Goal: Task Accomplishment & Management: Use online tool/utility

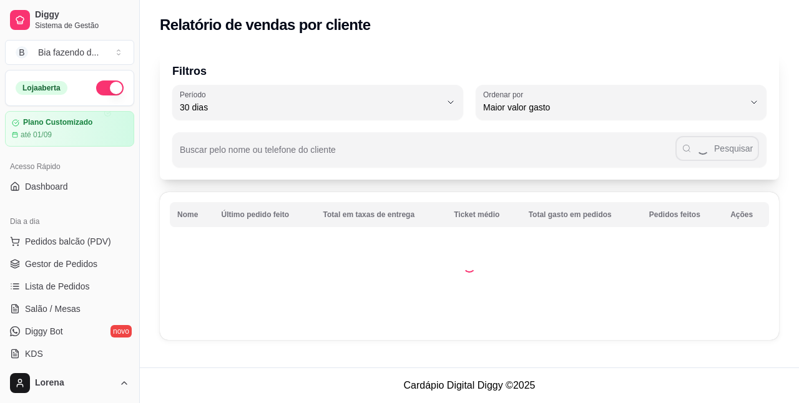
select select "30"
select select "HIGHEST_TOTAL_SPENT_WITH_ORDERS"
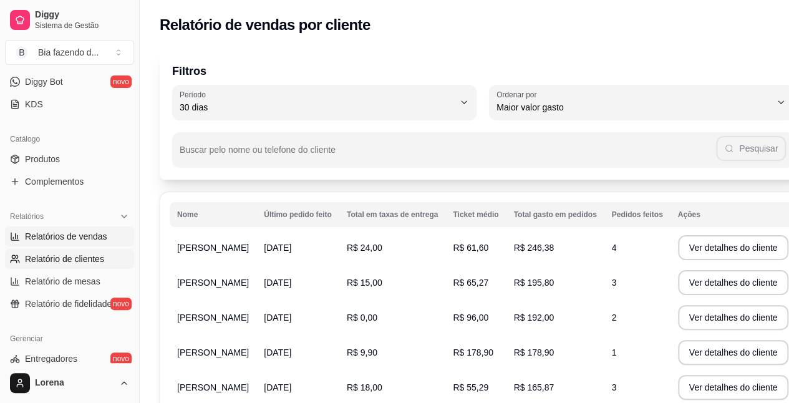
click at [94, 238] on span "Relatórios de vendas" at bounding box center [66, 236] width 82 height 12
select select "ALL"
select select "0"
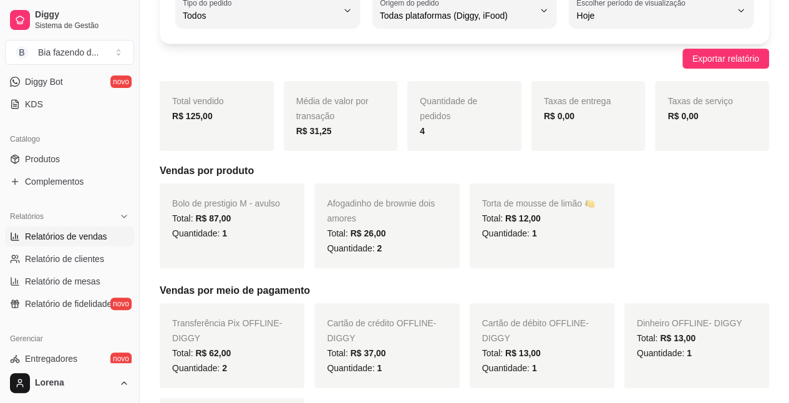
scroll to position [125, 0]
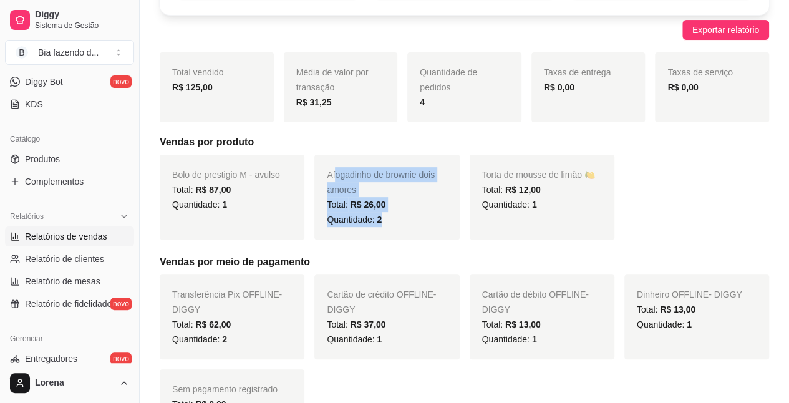
drag, startPoint x: 334, startPoint y: 176, endPoint x: 462, endPoint y: 222, distance: 136.0
click at [462, 222] on div "Bolo de prestigio M - avulso Total: R$ 87,00 Quantidade: 1 Afogadinho de browni…" at bounding box center [465, 197] width 610 height 85
click at [435, 223] on div "Quantidade: 2" at bounding box center [387, 219] width 120 height 15
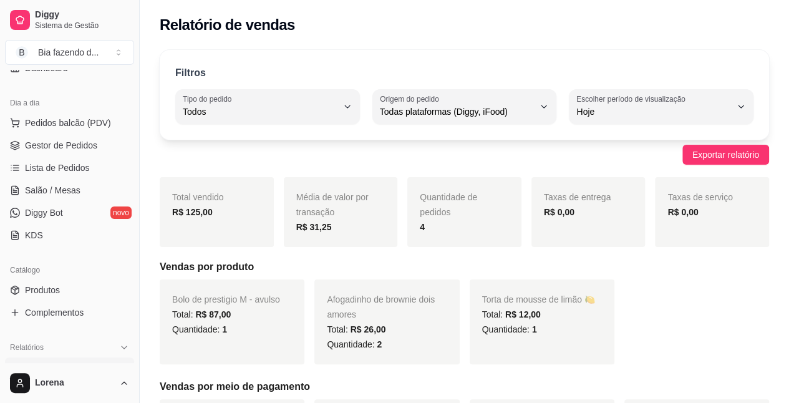
scroll to position [0, 0]
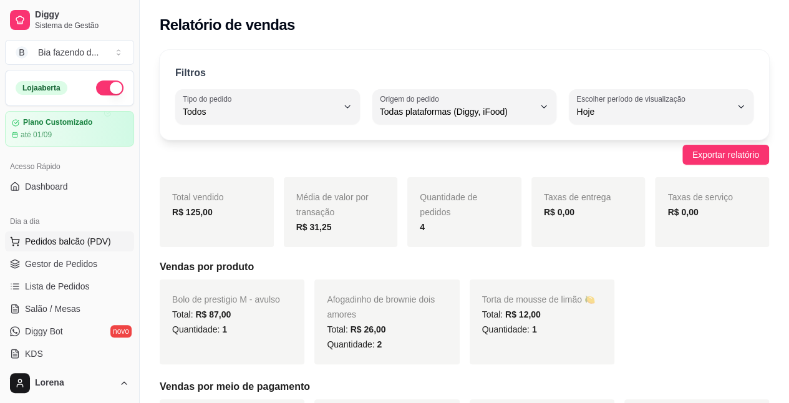
click at [72, 241] on span "Pedidos balcão (PDV)" at bounding box center [68, 241] width 86 height 12
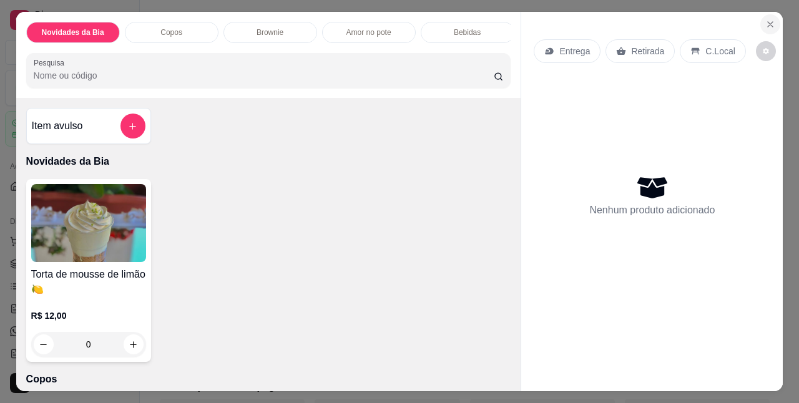
click at [765, 25] on button "Close" at bounding box center [770, 24] width 20 height 20
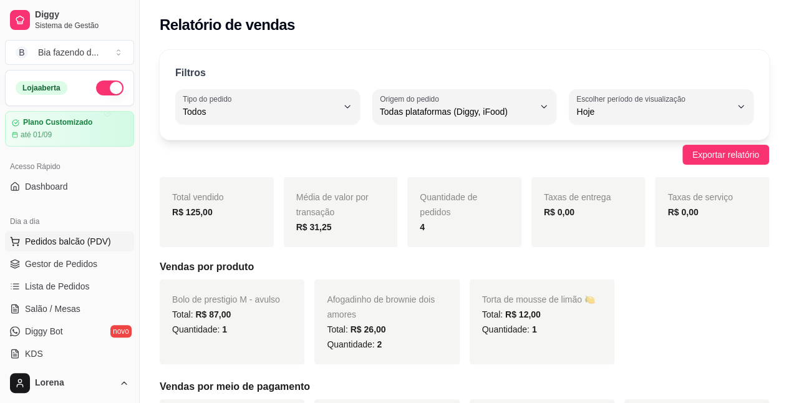
click at [93, 243] on span "Pedidos balcão (PDV)" at bounding box center [68, 241] width 86 height 12
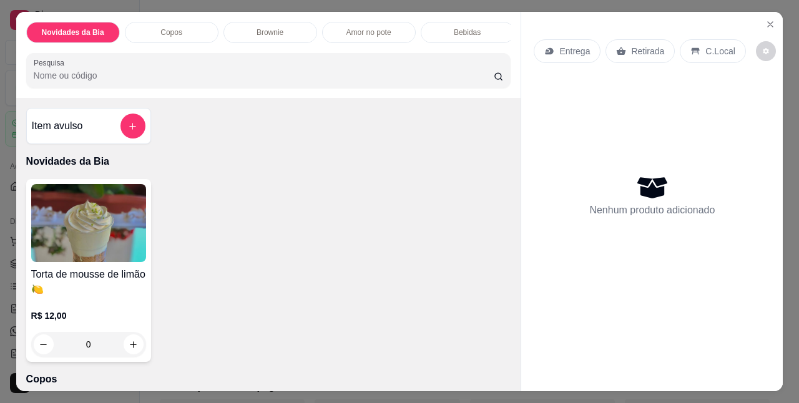
click at [534, 272] on div "Nenhum produto adicionado" at bounding box center [651, 195] width 236 height 245
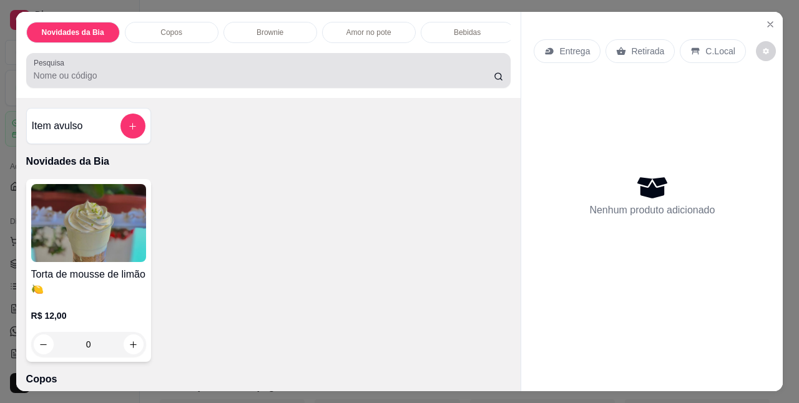
click at [255, 59] on div "Pesquisa" at bounding box center [268, 70] width 485 height 35
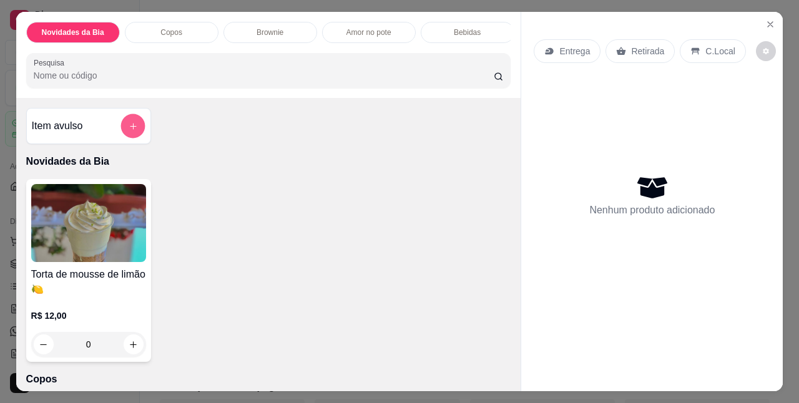
click at [130, 131] on icon "add-separate-item" at bounding box center [132, 126] width 9 height 9
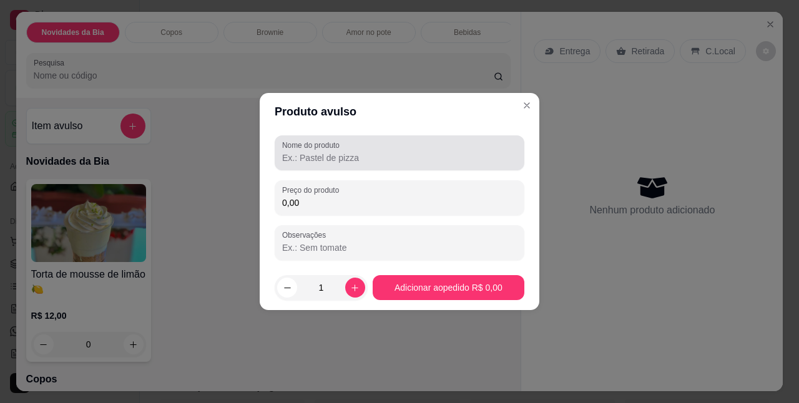
click at [321, 168] on div "Nome do produto" at bounding box center [400, 152] width 250 height 35
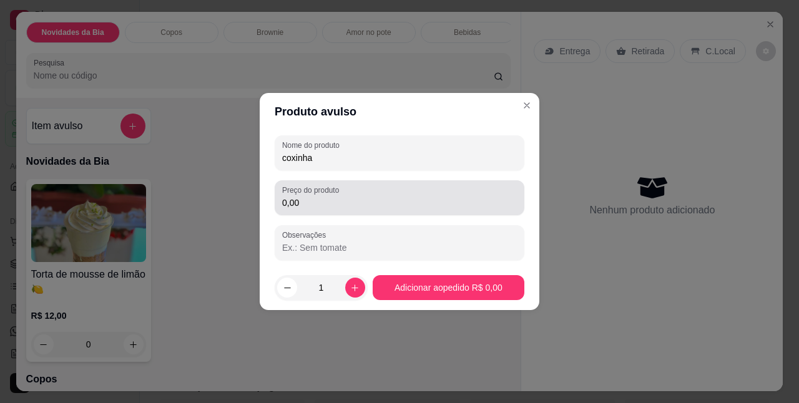
type input "coxinha"
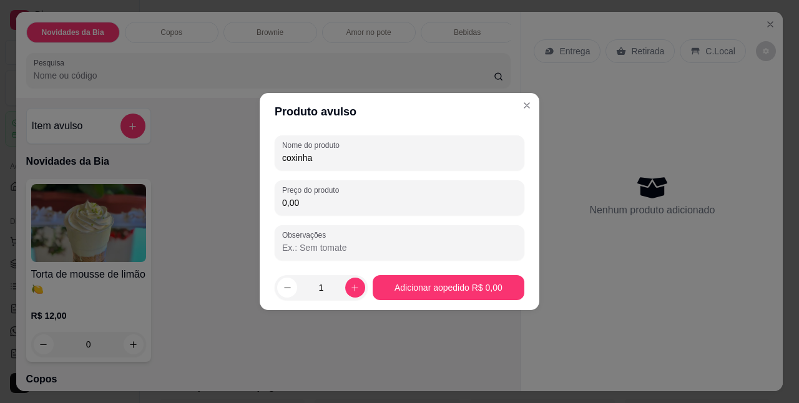
click at [318, 205] on input "0,00" at bounding box center [399, 203] width 235 height 12
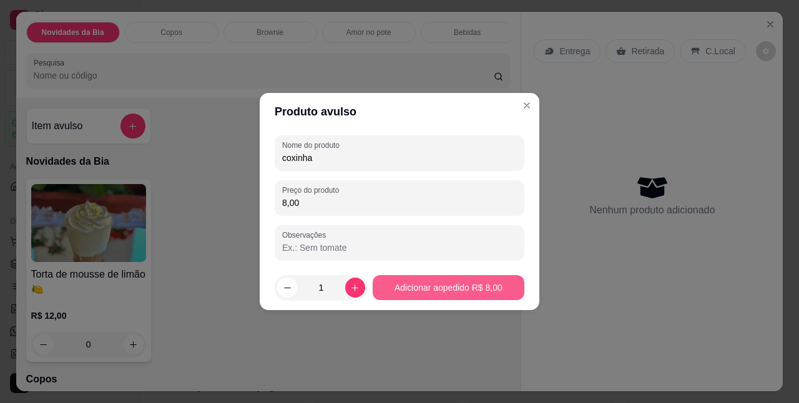
type input "8,00"
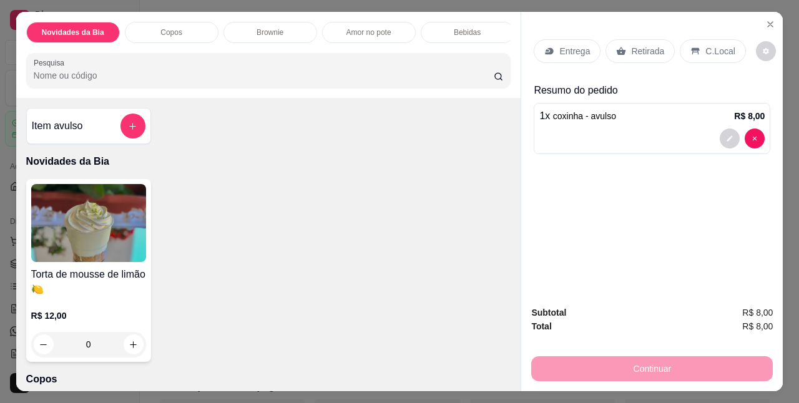
click at [679, 49] on div "C.Local" at bounding box center [712, 51] width 66 height 24
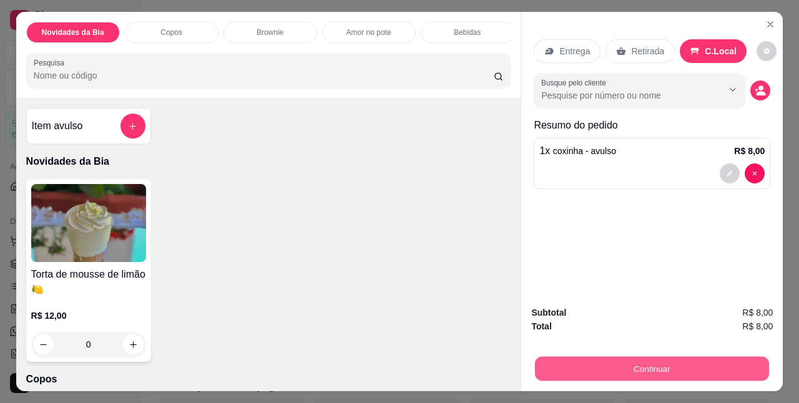
click at [604, 356] on button "Continuar" at bounding box center [652, 368] width 234 height 24
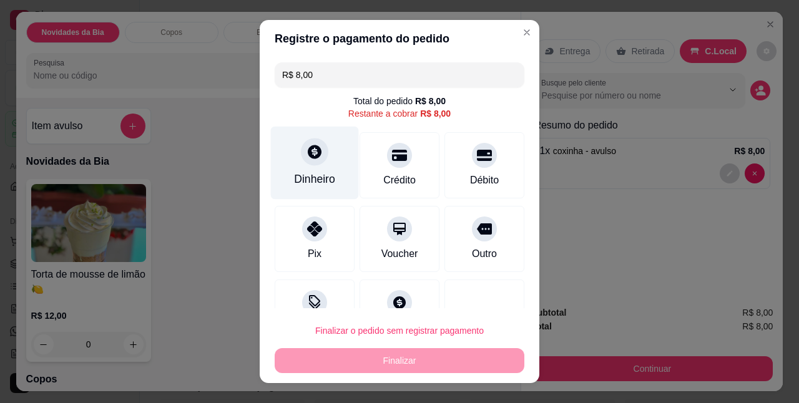
click at [309, 182] on div "Dinheiro" at bounding box center [314, 180] width 41 height 16
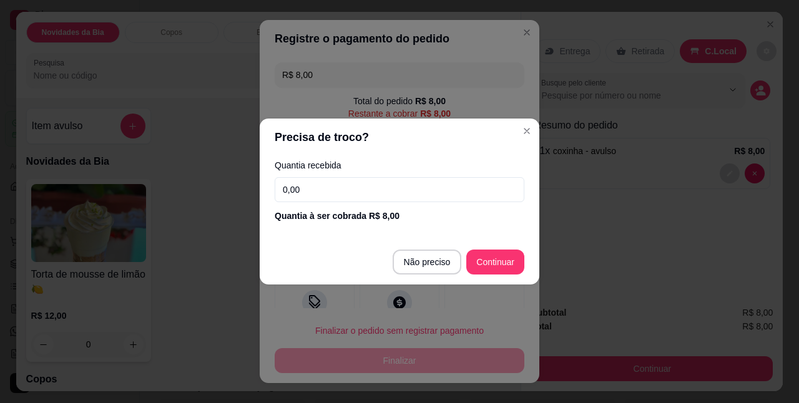
click at [326, 186] on input "0,00" at bounding box center [400, 189] width 250 height 25
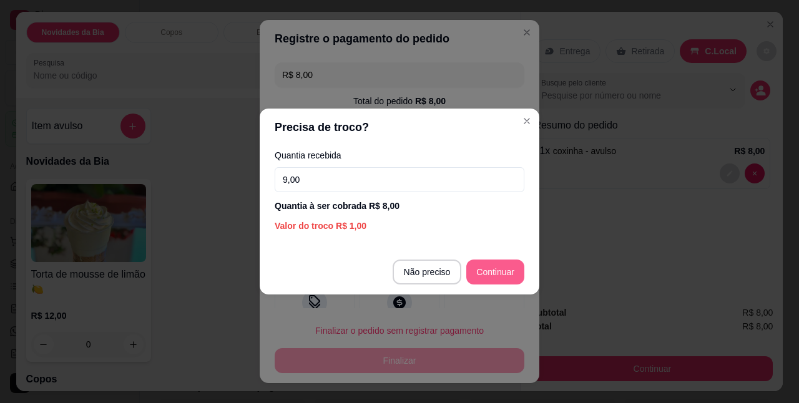
type input "9,00"
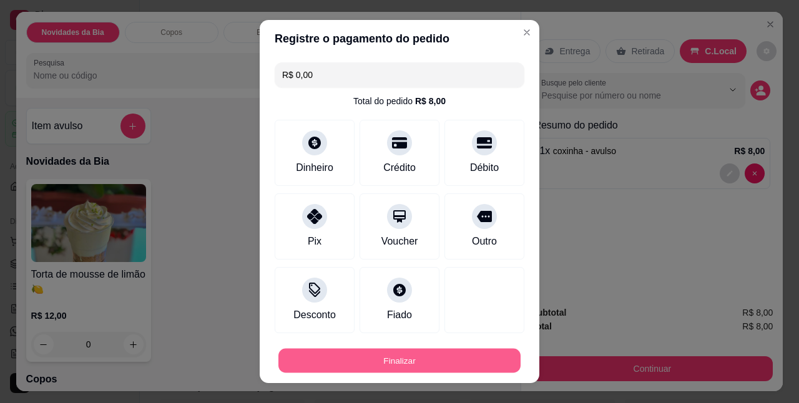
click at [432, 367] on button "Finalizar" at bounding box center [399, 360] width 242 height 24
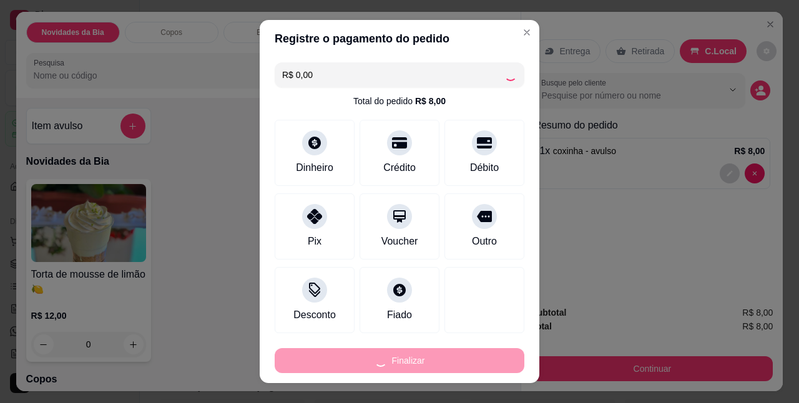
type input "-R$ 8,00"
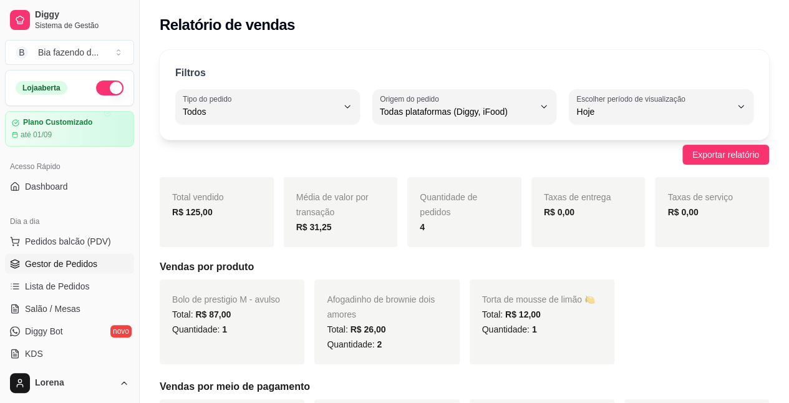
click at [81, 254] on link "Gestor de Pedidos" at bounding box center [69, 264] width 129 height 20
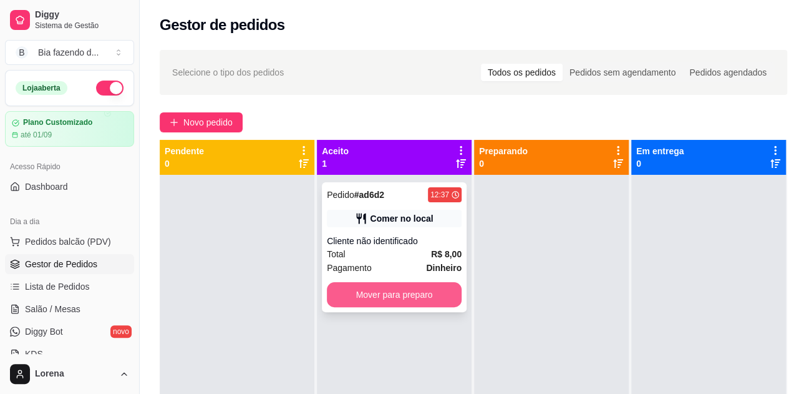
click at [392, 294] on button "Mover para preparo" at bounding box center [394, 294] width 135 height 25
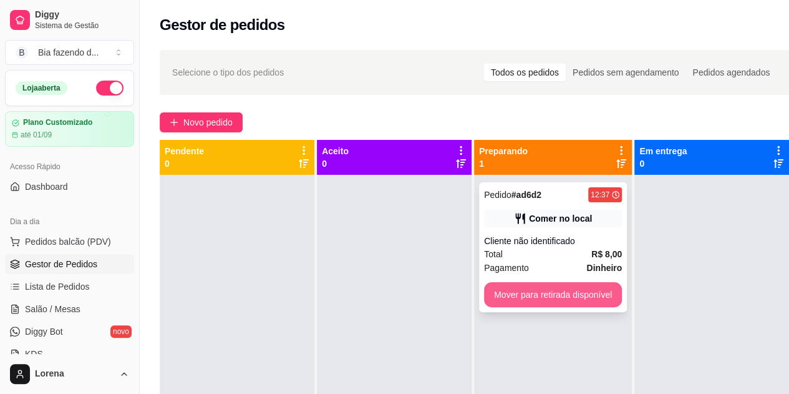
click at [513, 297] on button "Mover para retirada disponível" at bounding box center [553, 294] width 138 height 25
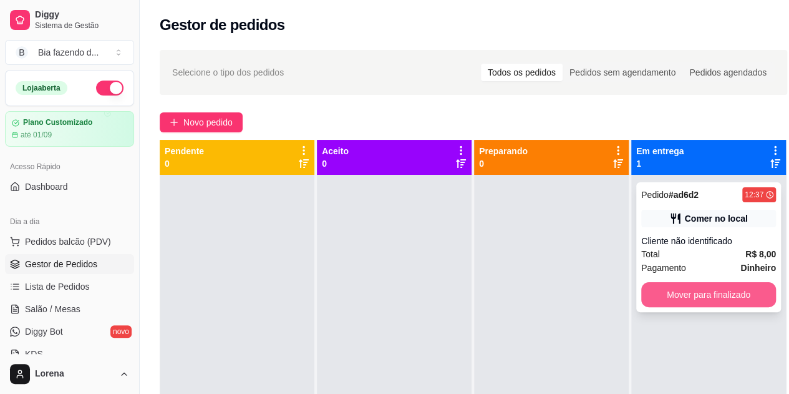
click at [668, 296] on button "Mover para finalizado" at bounding box center [708, 294] width 135 height 25
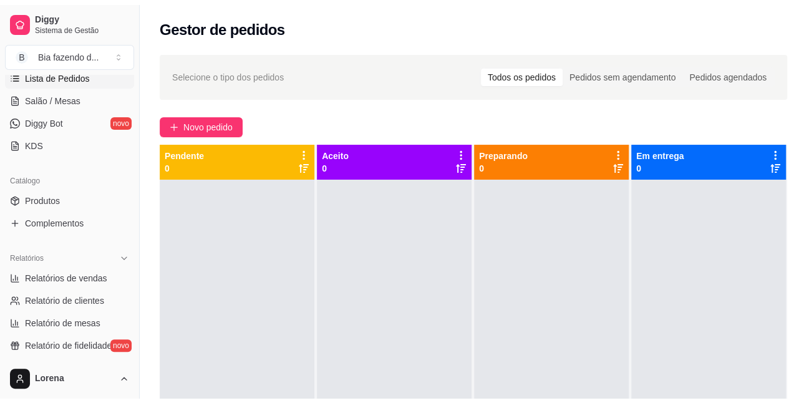
scroll to position [200, 0]
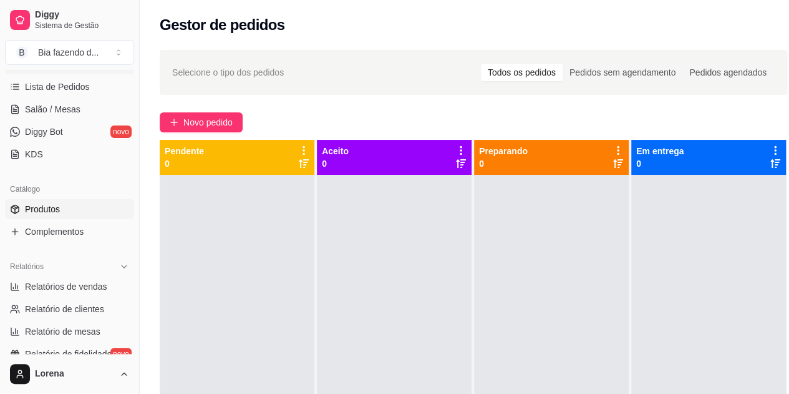
click at [94, 215] on link "Produtos" at bounding box center [69, 209] width 129 height 20
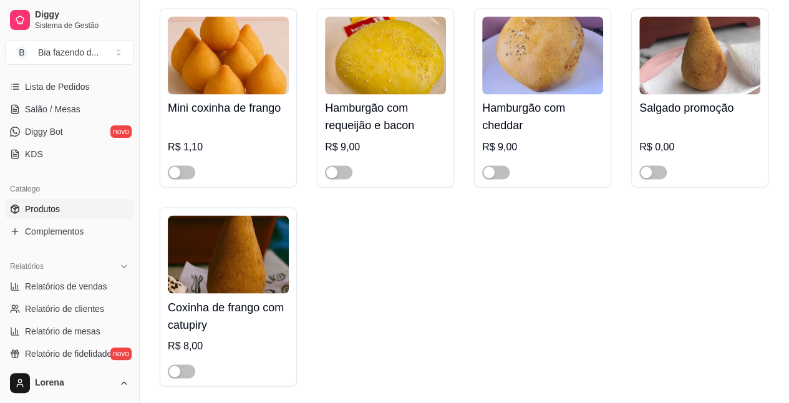
scroll to position [1054, 0]
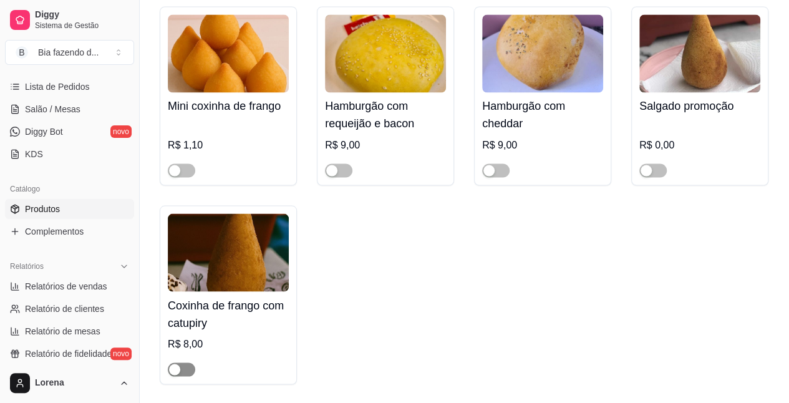
click at [185, 376] on span "button" at bounding box center [181, 369] width 27 height 14
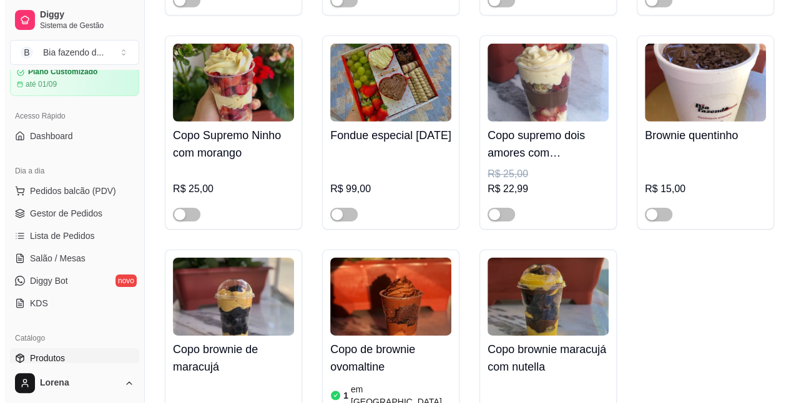
scroll to position [50, 0]
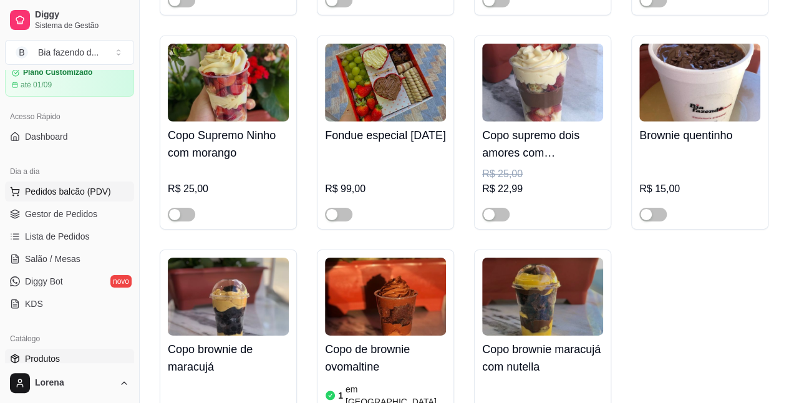
click at [80, 191] on span "Pedidos balcão (PDV)" at bounding box center [68, 191] width 86 height 12
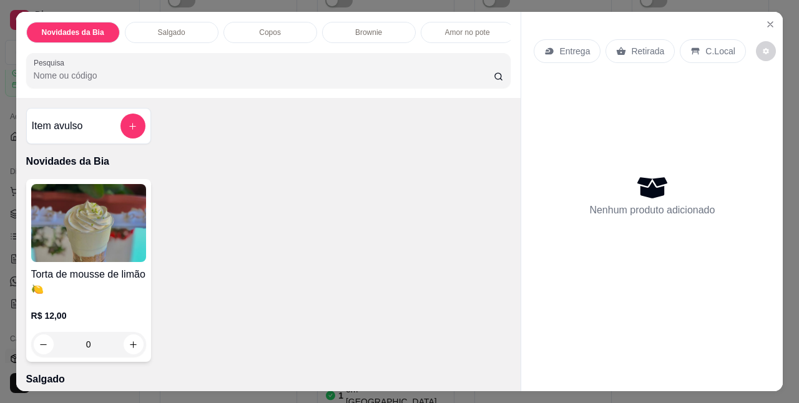
click at [348, 25] on div "Brownie" at bounding box center [369, 32] width 94 height 21
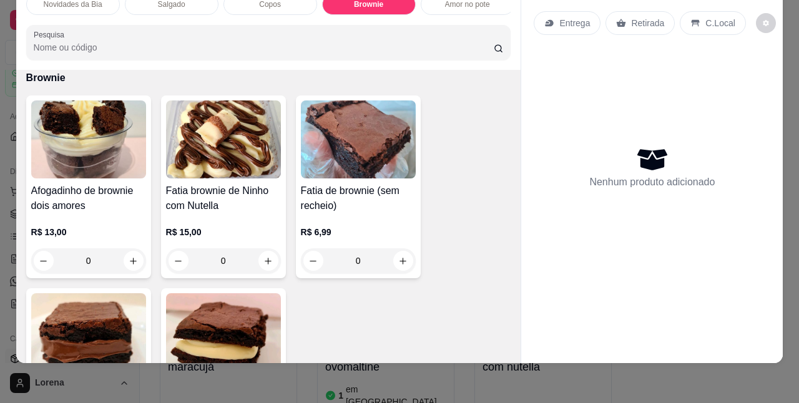
click at [225, 325] on img at bounding box center [223, 332] width 115 height 78
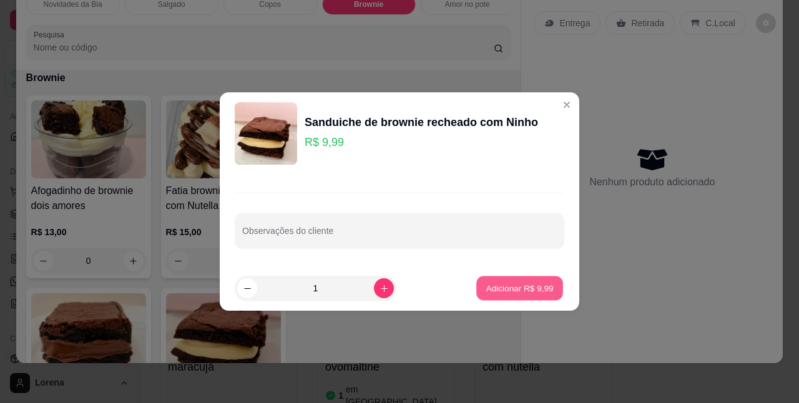
click at [493, 289] on p "Adicionar R$ 9,99" at bounding box center [518, 288] width 67 height 12
type input "1"
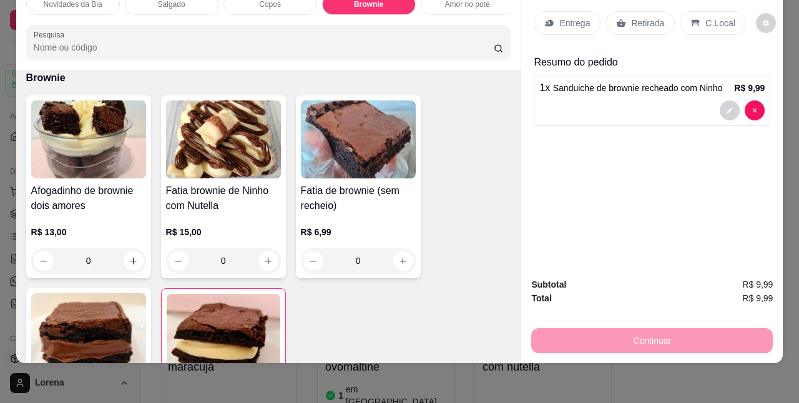
click at [505, 69] on div "Novidades da Bia Salgado Copos Brownie Amor no pote Bebidas Pesquisa" at bounding box center [268, 27] width 505 height 86
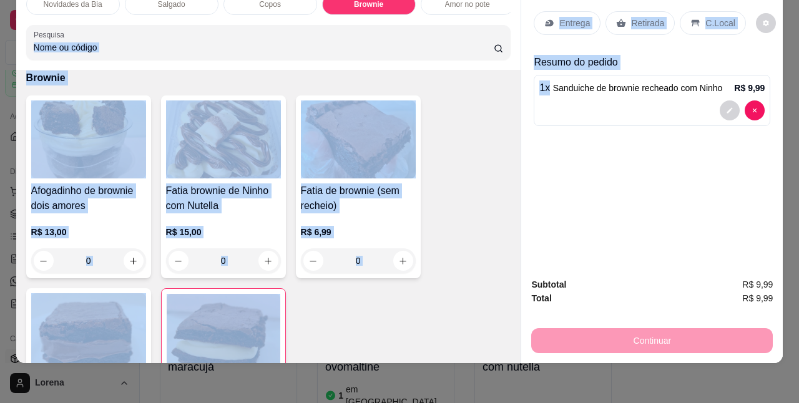
drag, startPoint x: 505, startPoint y: 69, endPoint x: 518, endPoint y: 76, distance: 15.6
click at [518, 76] on div "Novidades da Bia Salgado Copos Brownie Amor no pote Bebidas Pesquisa Item avuls…" at bounding box center [399, 173] width 767 height 379
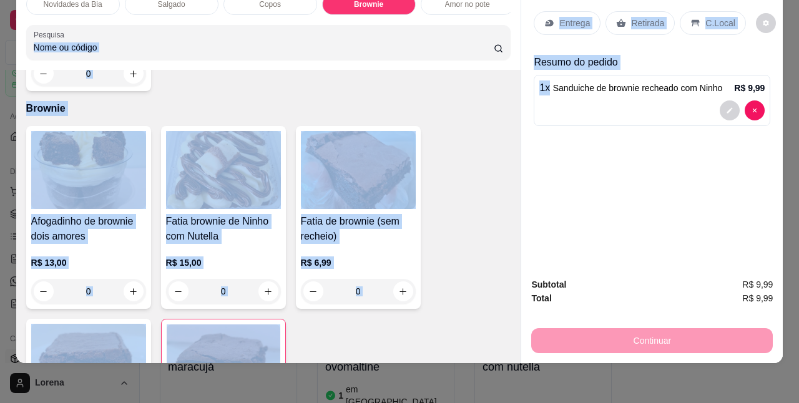
scroll to position [659, 0]
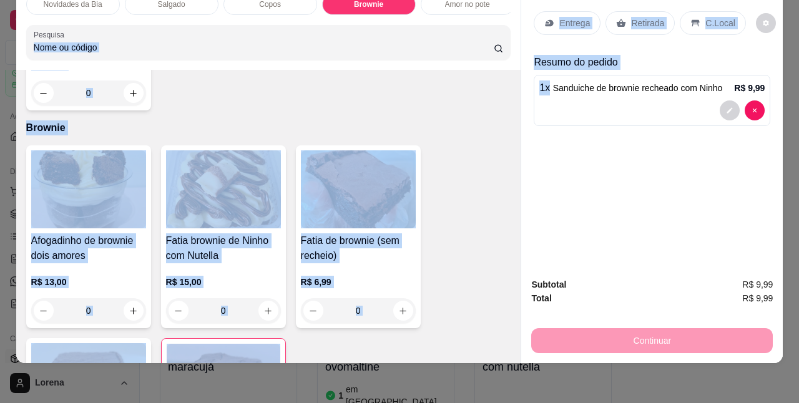
click at [504, 75] on div "Item avulso Novidades da Bia Torta de mousse de limão 🍋 R$ 12,00 0 Salgado Coxi…" at bounding box center [268, 216] width 505 height 293
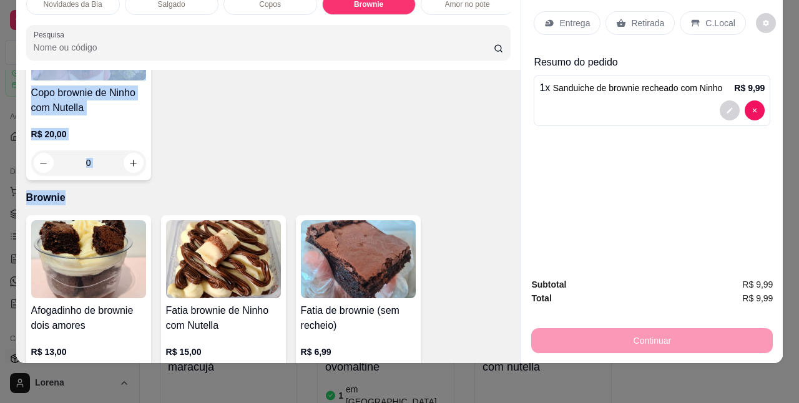
click at [504, 75] on div "Item avulso Novidades da Bia Torta de mousse de limão 🍋 R$ 12,00 0 Salgado Coxi…" at bounding box center [268, 216] width 505 height 293
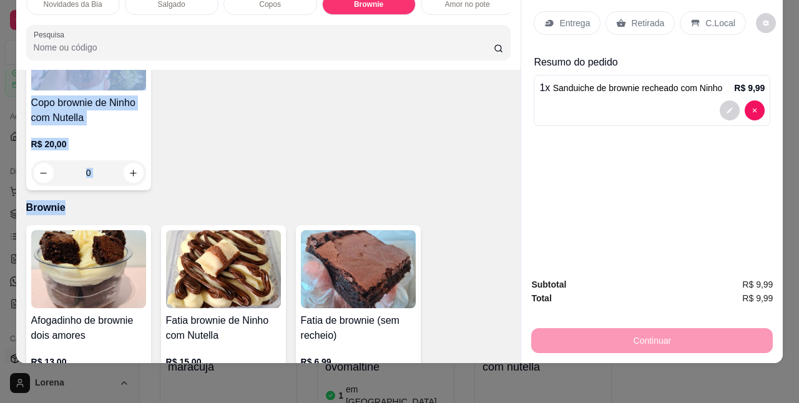
click at [505, 74] on div "Item avulso Novidades da Bia Torta de mousse de limão 🍋 R$ 12,00 0 Salgado Coxi…" at bounding box center [268, 216] width 505 height 293
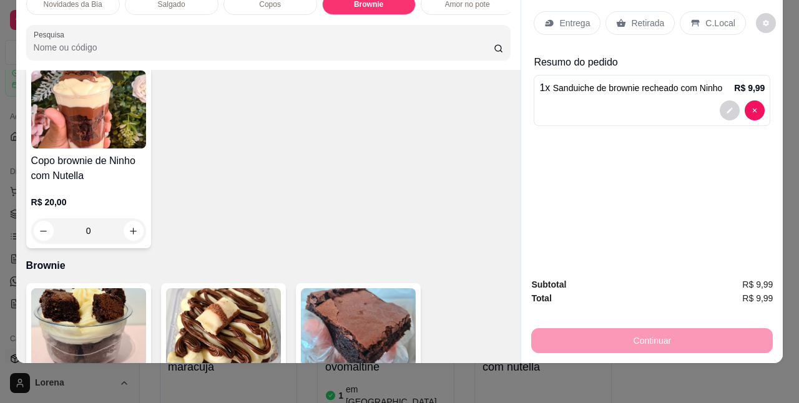
scroll to position [512, 0]
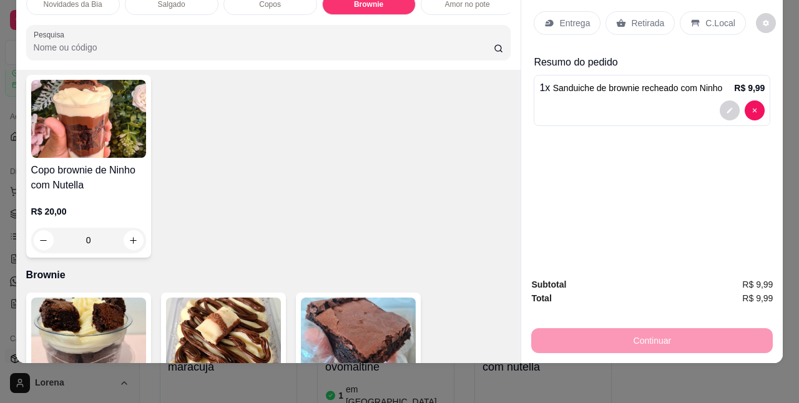
drag, startPoint x: 505, startPoint y: 74, endPoint x: 514, endPoint y: 80, distance: 10.9
click at [514, 80] on div "Item avulso Novidades da Bia Torta de mousse de limão 🍋 R$ 12,00 0 Salgado Coxi…" at bounding box center [268, 216] width 505 height 293
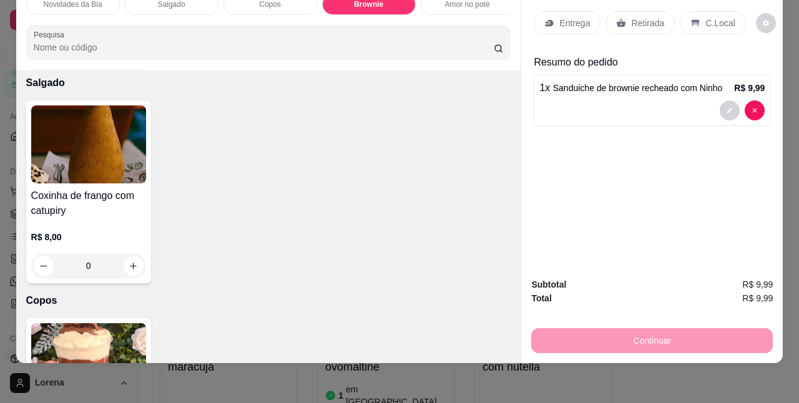
scroll to position [262, 0]
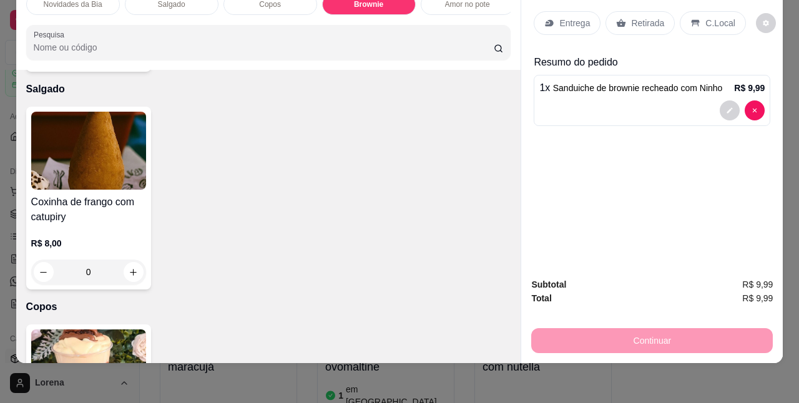
click at [114, 272] on input "0" at bounding box center [89, 272] width 70 height 25
click at [129, 271] on icon "increase-product-quantity" at bounding box center [133, 272] width 9 height 9
type input "1"
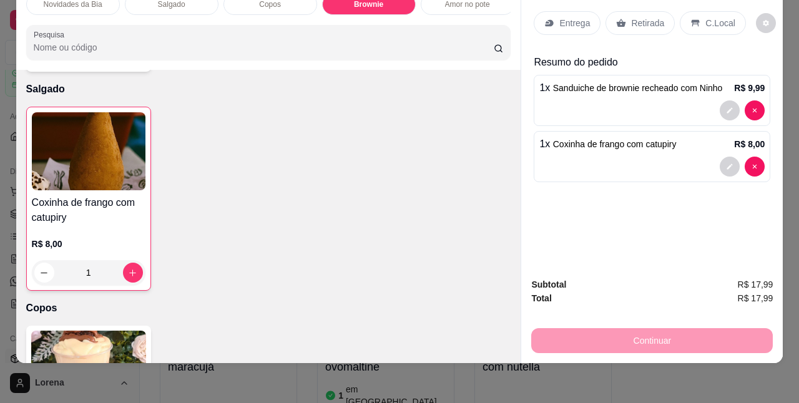
click at [695, 17] on div "C.Local" at bounding box center [712, 23] width 66 height 24
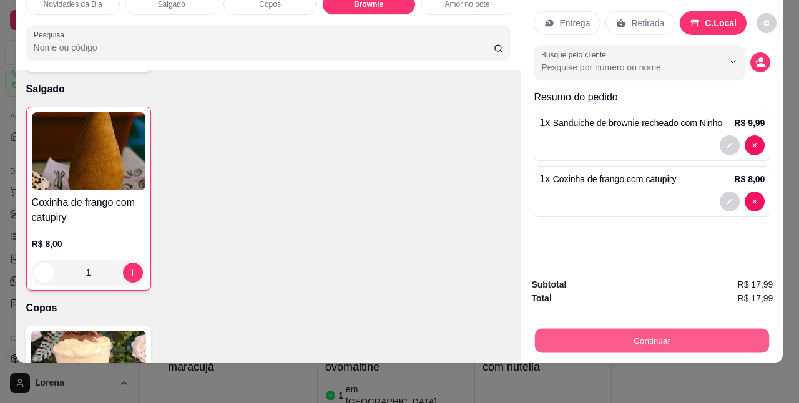
click at [649, 328] on button "Continuar" at bounding box center [652, 340] width 234 height 24
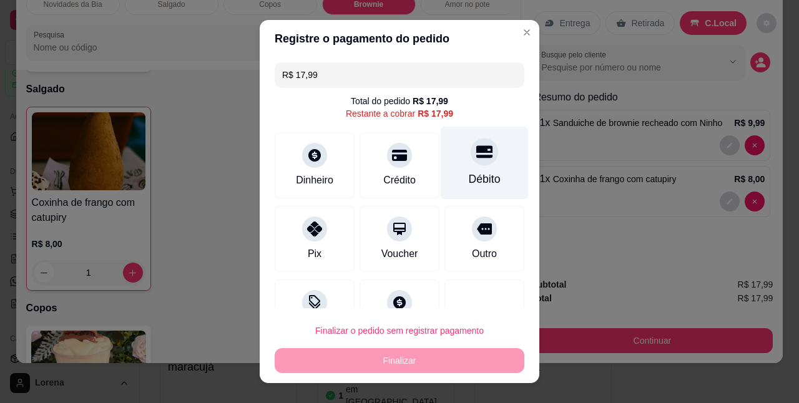
click at [489, 159] on div "Débito" at bounding box center [484, 163] width 88 height 73
type input "R$ 0,00"
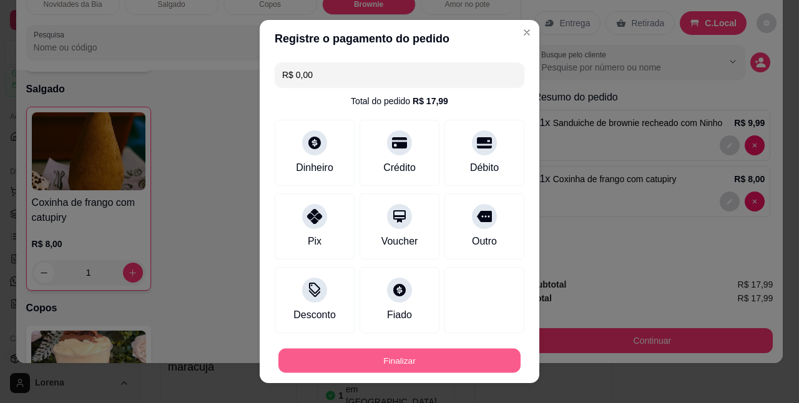
click at [439, 361] on button "Finalizar" at bounding box center [399, 360] width 242 height 24
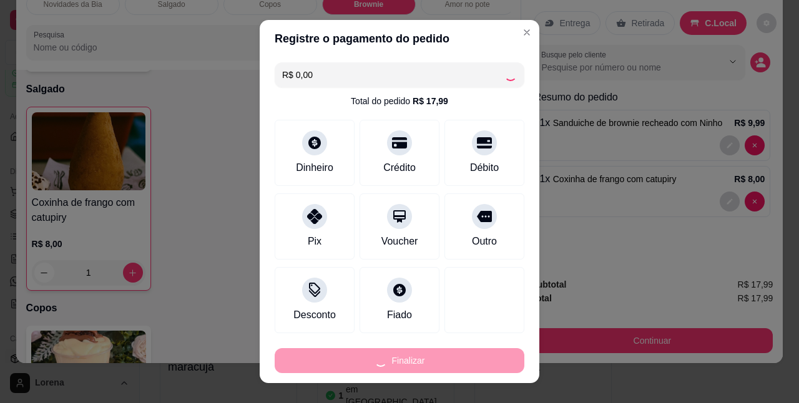
type input "0"
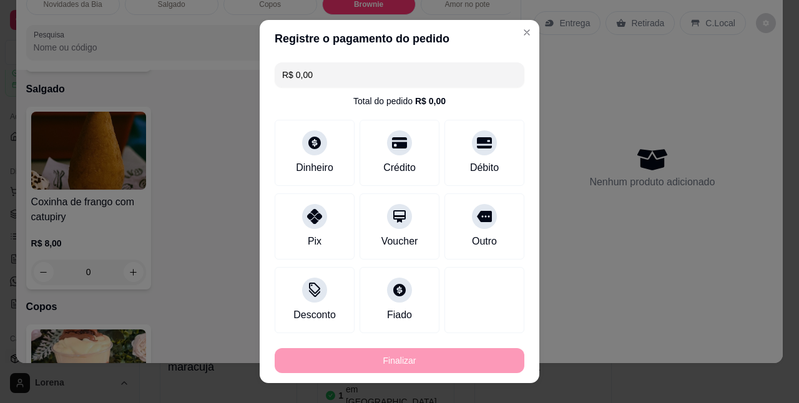
type input "-R$ 17,99"
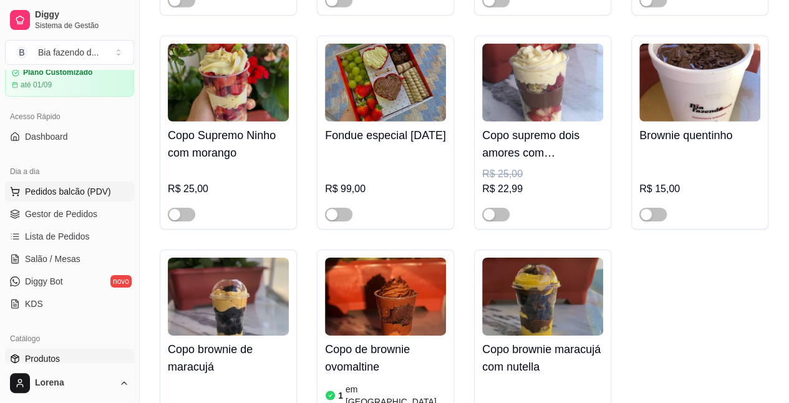
click at [90, 192] on span "Pedidos balcão (PDV)" at bounding box center [68, 191] width 86 height 12
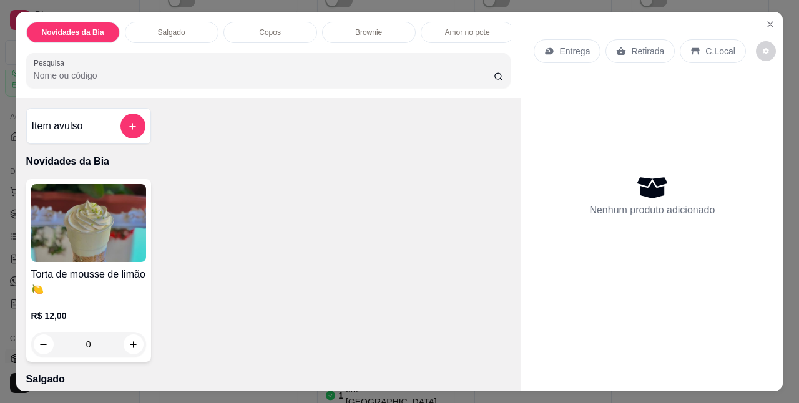
click at [356, 27] on p "Brownie" at bounding box center [368, 32] width 27 height 10
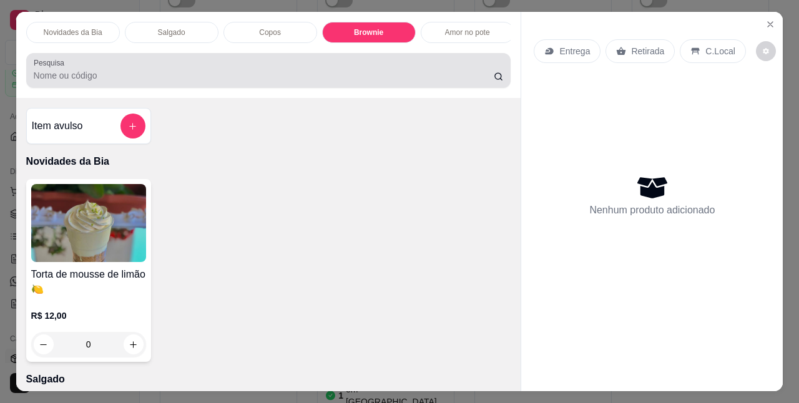
scroll to position [32, 0]
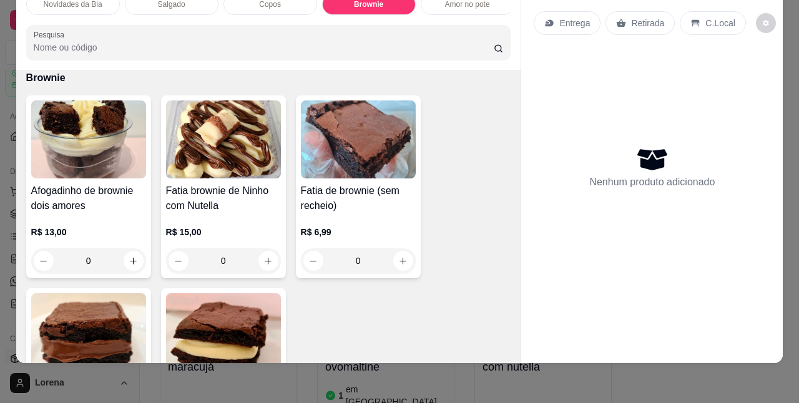
click at [253, 336] on img at bounding box center [223, 332] width 115 height 78
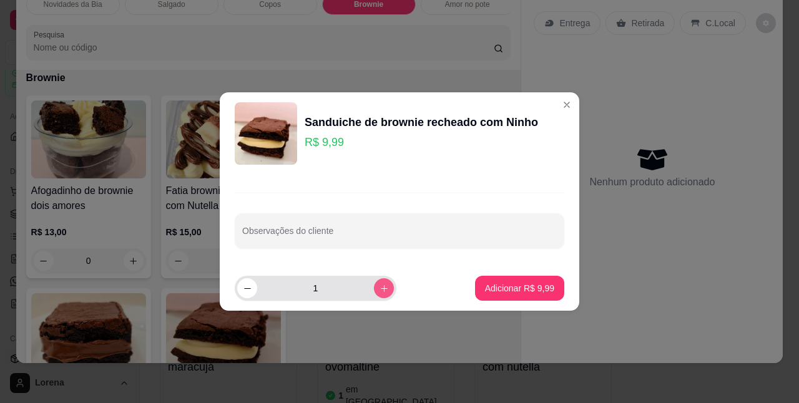
click at [381, 281] on button "increase-product-quantity" at bounding box center [384, 288] width 20 height 20
type input "2"
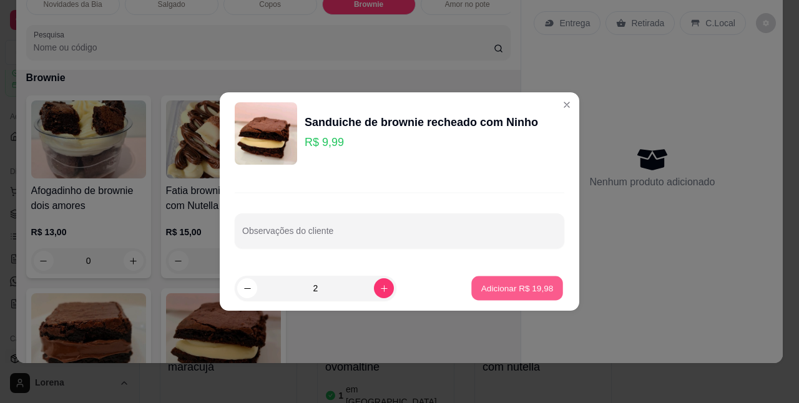
click at [496, 283] on p "Adicionar R$ 19,98" at bounding box center [517, 288] width 72 height 12
type input "2"
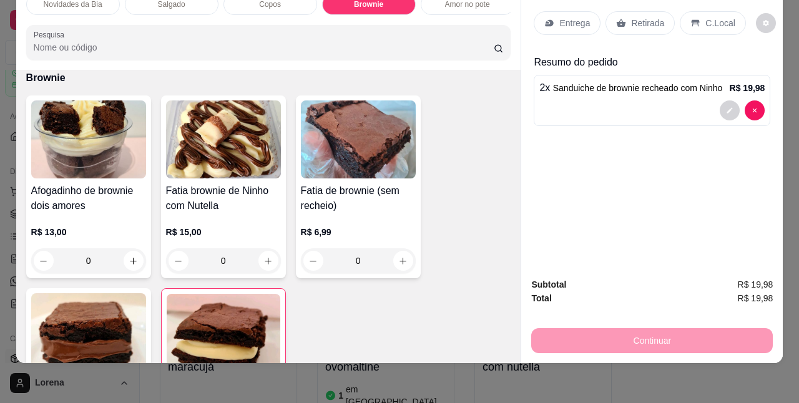
click at [725, 15] on div "C.Local" at bounding box center [712, 23] width 66 height 24
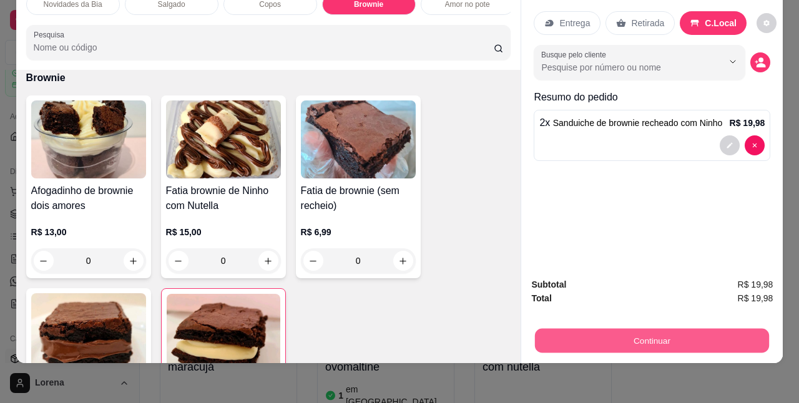
click at [674, 329] on button "Continuar" at bounding box center [652, 340] width 234 height 24
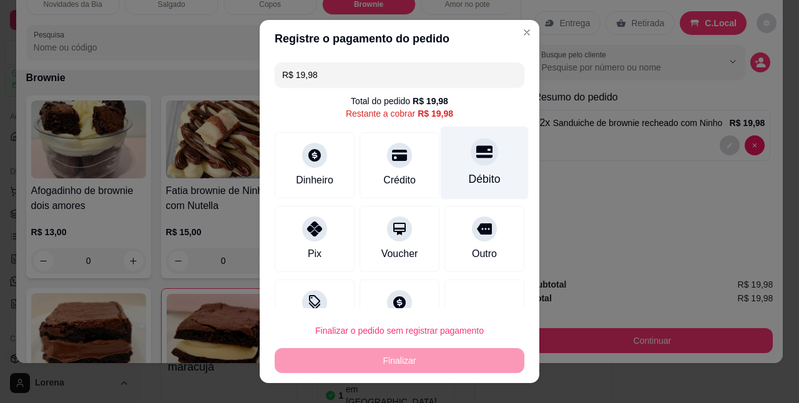
click at [449, 188] on div "Débito" at bounding box center [484, 163] width 88 height 73
type input "R$ 0,00"
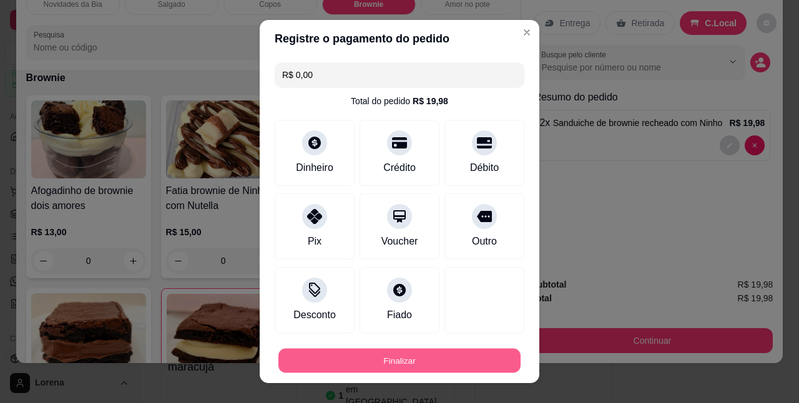
click at [401, 363] on button "Finalizar" at bounding box center [399, 360] width 242 height 24
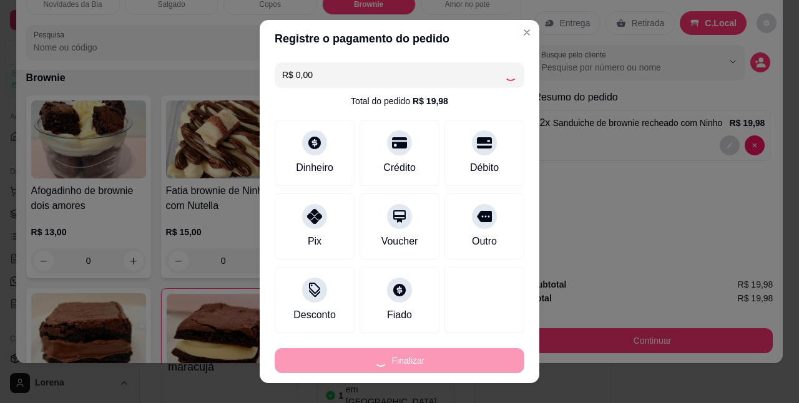
type input "0"
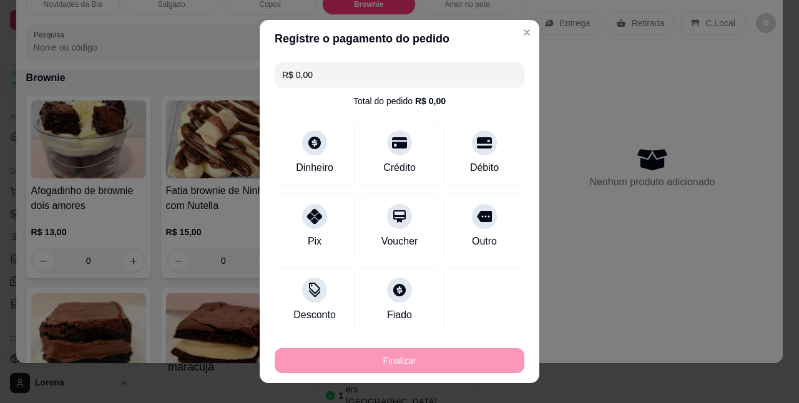
type input "-R$ 19,98"
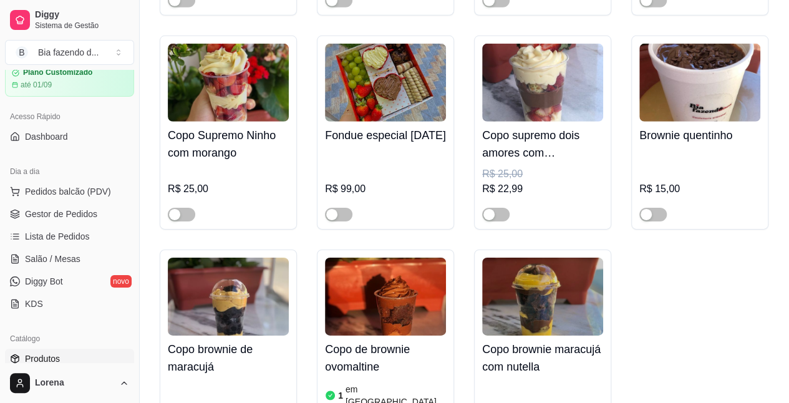
click at [99, 201] on ul "Pedidos balcão (PDV) Gestor de Pedidos Lista de Pedidos Salão / Mesas Diggy Bot…" at bounding box center [69, 248] width 129 height 132
click at [103, 196] on span "Pedidos balcão (PDV)" at bounding box center [68, 191] width 86 height 12
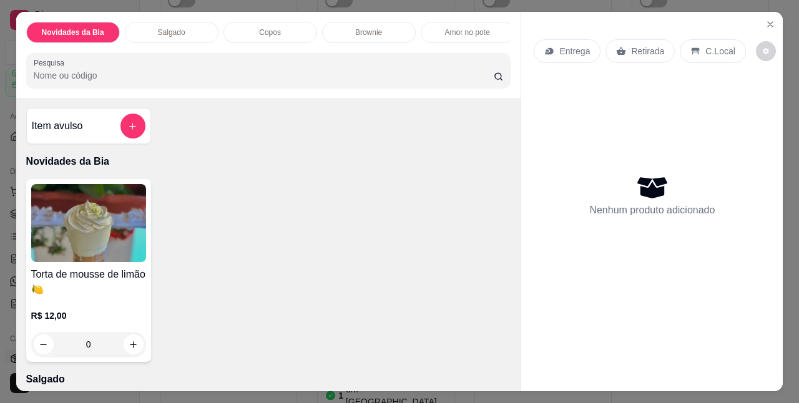
click at [356, 29] on p "Brownie" at bounding box center [368, 32] width 27 height 10
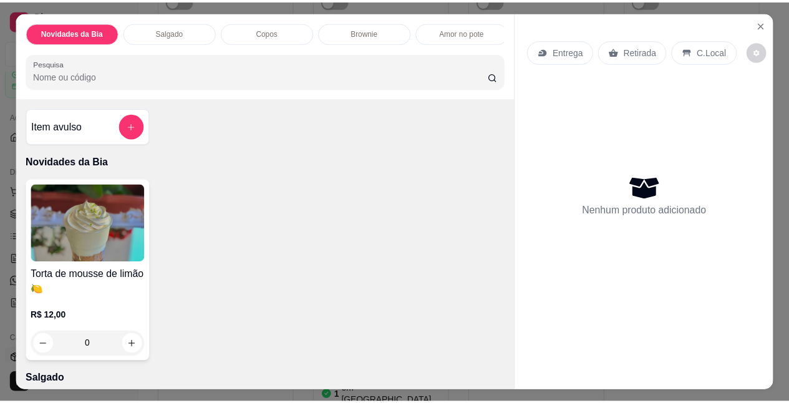
scroll to position [32, 0]
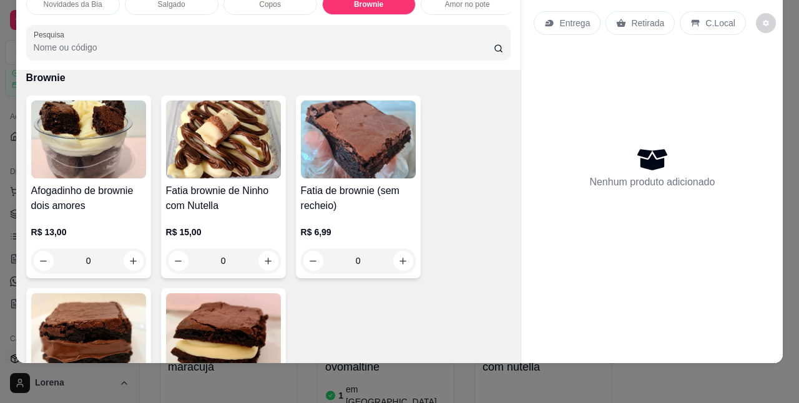
click at [125, 334] on img at bounding box center [88, 332] width 115 height 78
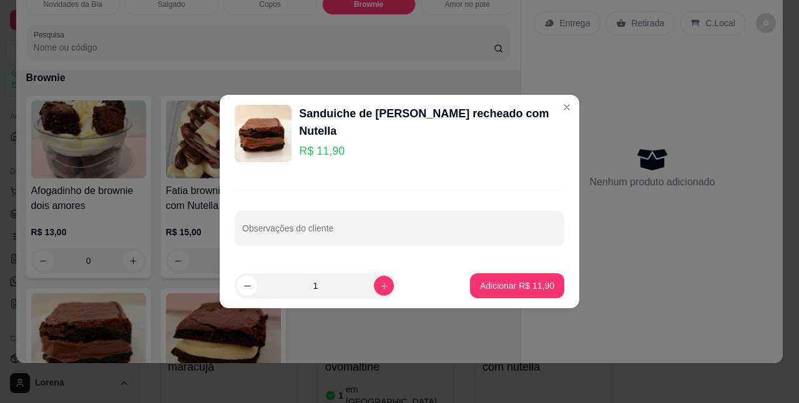
click at [478, 275] on footer "1 Adicionar R$ 11,90" at bounding box center [399, 285] width 359 height 45
click at [483, 288] on p "Adicionar R$ 11,90" at bounding box center [517, 285] width 74 height 12
type input "1"
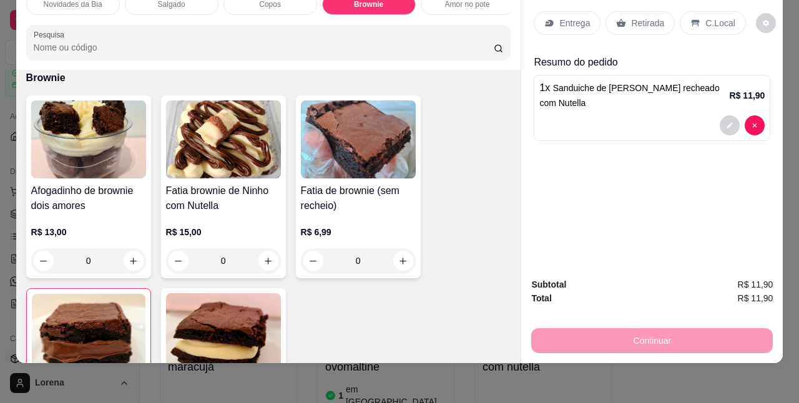
click at [699, 20] on div "C.Local" at bounding box center [712, 23] width 66 height 24
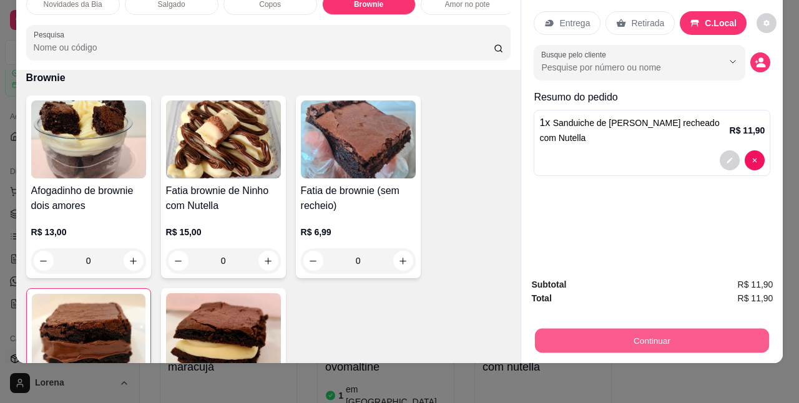
click at [624, 328] on button "Continuar" at bounding box center [652, 340] width 234 height 24
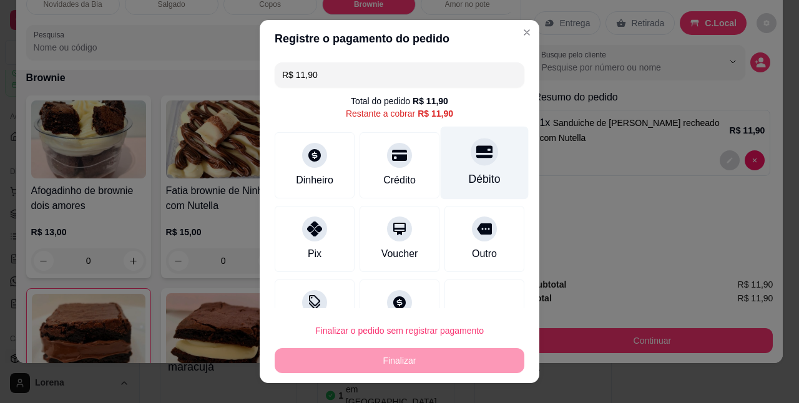
click at [469, 176] on div "Débito" at bounding box center [485, 180] width 32 height 16
type input "R$ 0,00"
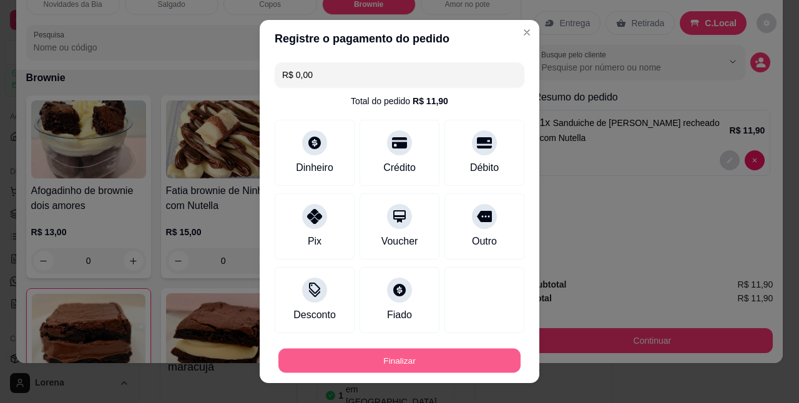
click at [414, 356] on button "Finalizar" at bounding box center [399, 360] width 242 height 24
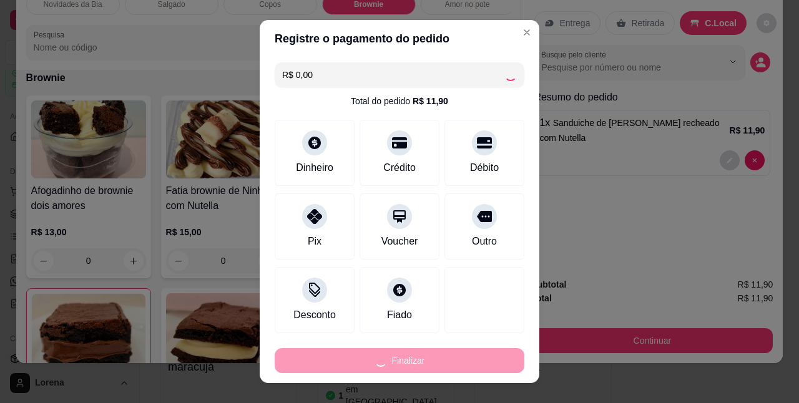
type input "0"
type input "-R$ 11,90"
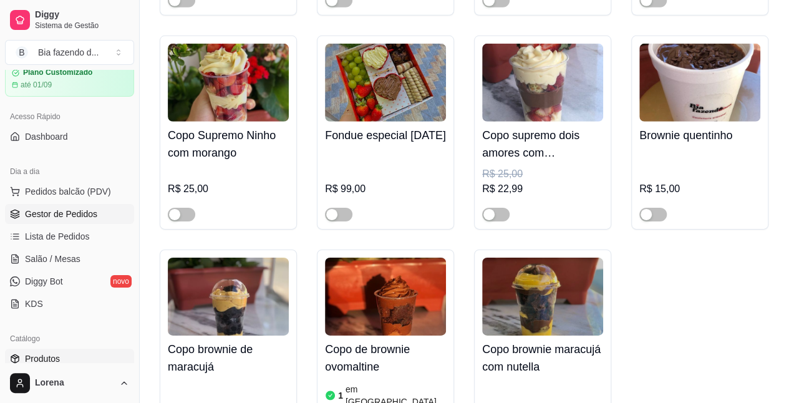
click at [77, 216] on span "Gestor de Pedidos" at bounding box center [61, 214] width 72 height 12
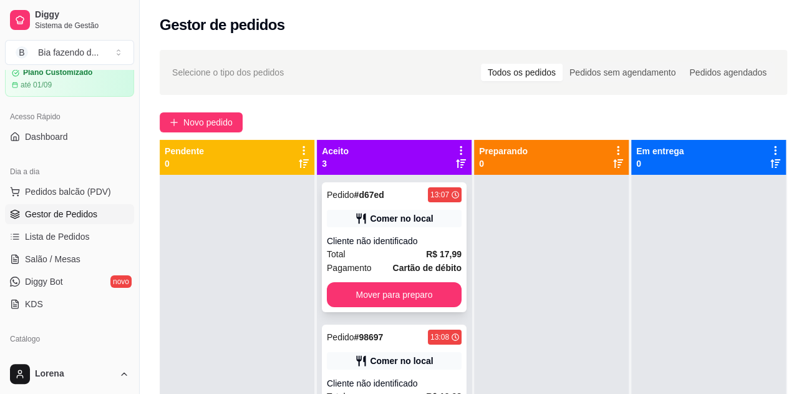
click at [360, 281] on div "Pedido # d67ed 13:07 Comer no local Cliente não identificado Total R$ 17,99 Pag…" at bounding box center [394, 247] width 145 height 130
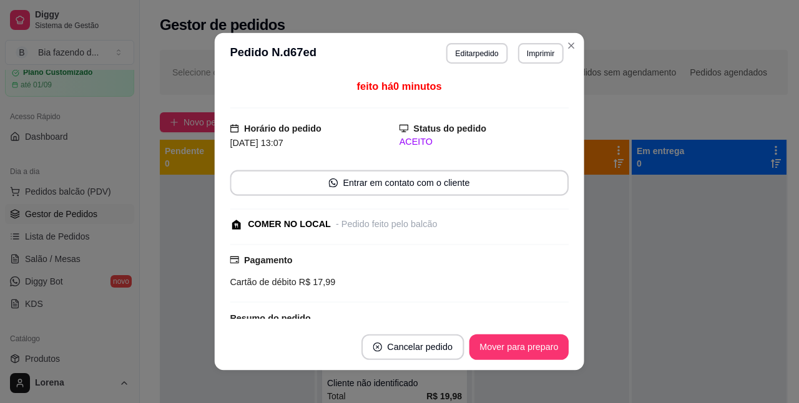
click at [360, 281] on div "Cartão de débito R$ 17,99" at bounding box center [399, 282] width 339 height 14
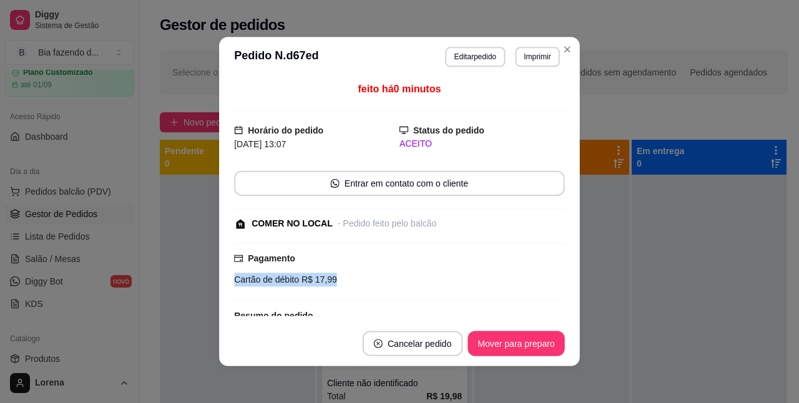
click at [360, 281] on div "Cartão de débito R$ 17,99" at bounding box center [399, 280] width 331 height 14
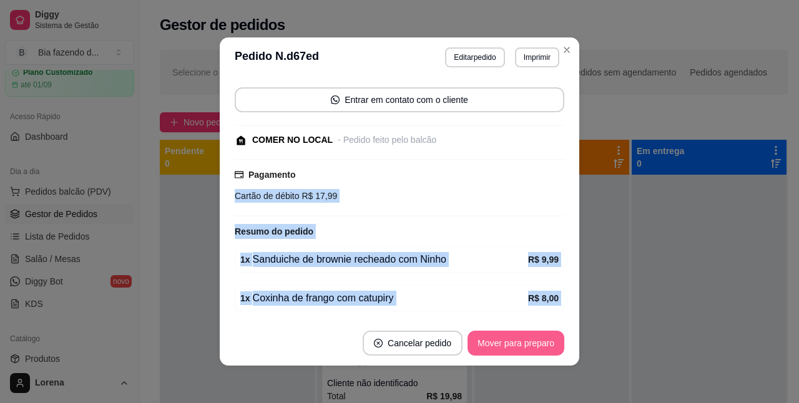
scroll to position [125, 0]
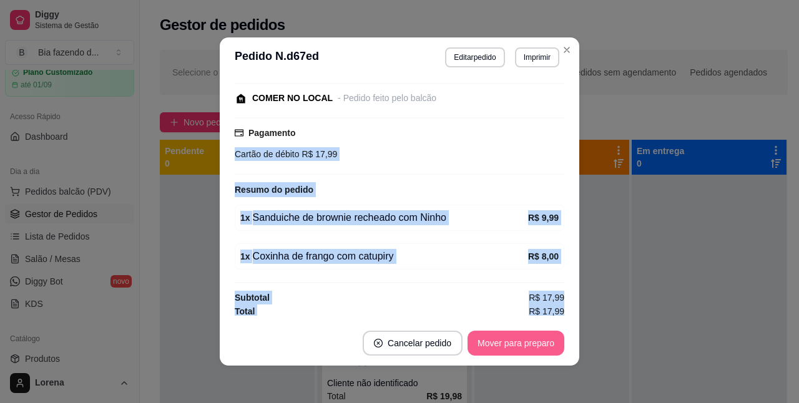
drag, startPoint x: 360, startPoint y: 281, endPoint x: 484, endPoint y: 346, distance: 139.8
click at [484, 346] on section "**********" at bounding box center [399, 201] width 359 height 328
click at [484, 346] on button "Mover para preparo" at bounding box center [516, 343] width 94 height 24
click at [484, 346] on div "Mover para preparo" at bounding box center [507, 343] width 114 height 25
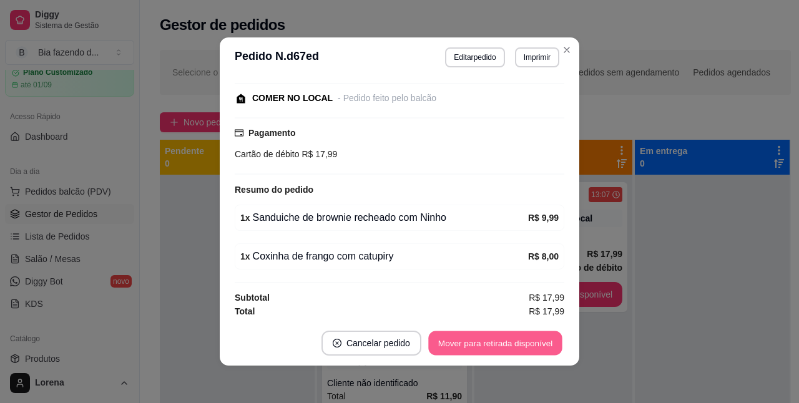
click at [484, 346] on button "Mover para retirada disponível" at bounding box center [495, 343] width 134 height 24
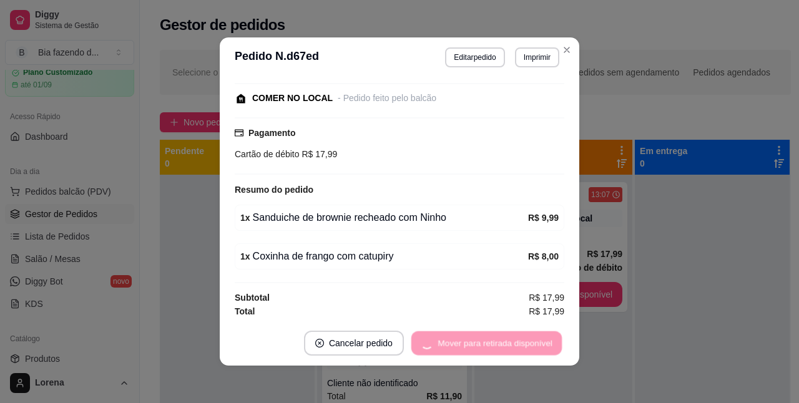
click at [484, 346] on div "Mover para retirada disponível" at bounding box center [486, 343] width 155 height 25
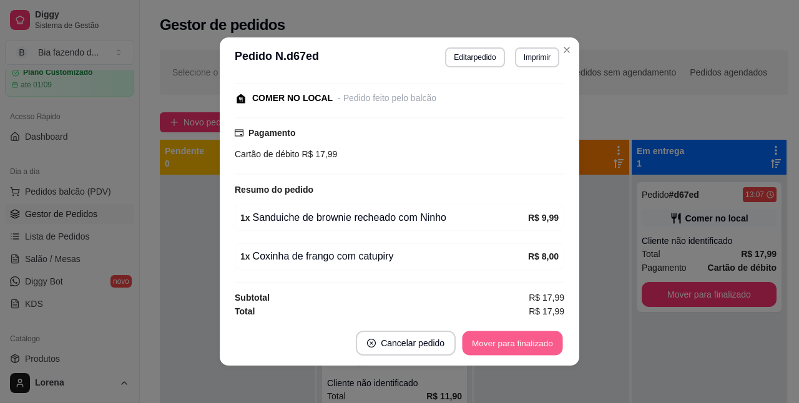
click at [484, 346] on button "Mover para finalizado" at bounding box center [512, 343] width 100 height 24
click at [484, 346] on div "Mover para finalizado" at bounding box center [503, 343] width 121 height 25
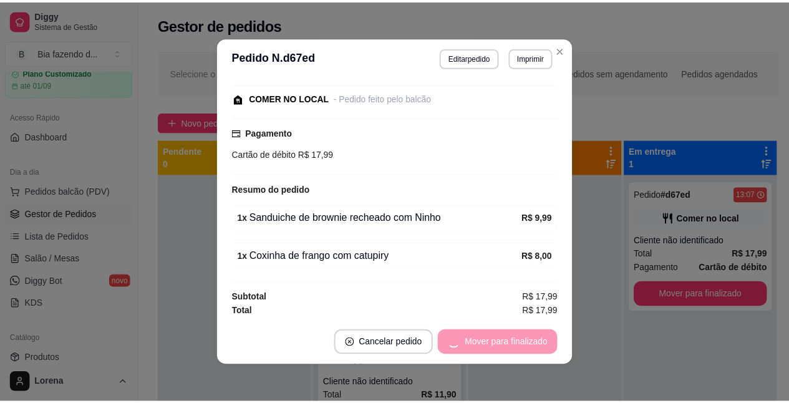
scroll to position [72, 0]
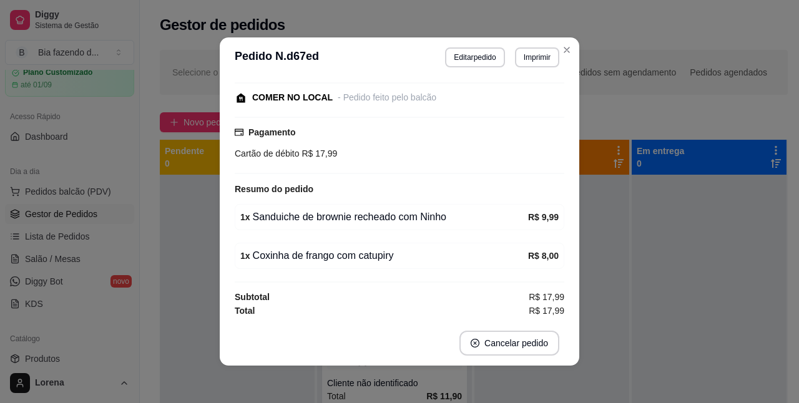
click at [554, 42] on header "**********" at bounding box center [399, 57] width 359 height 40
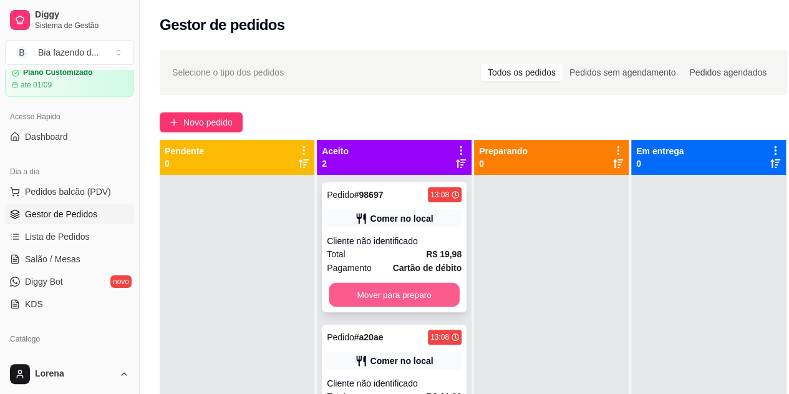
click at [397, 306] on button "Mover para preparo" at bounding box center [394, 295] width 131 height 24
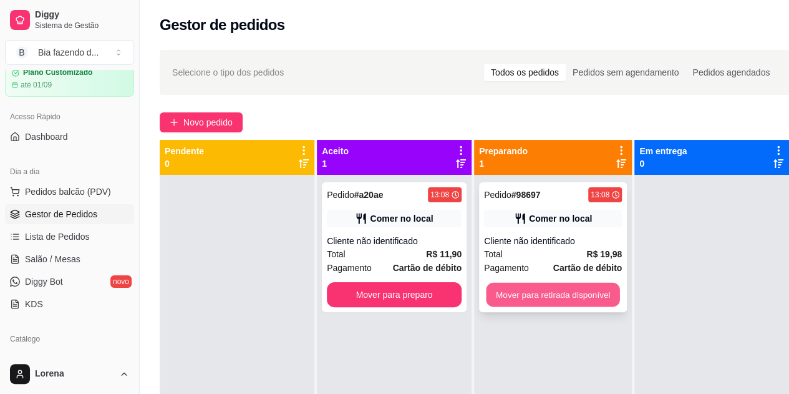
click at [535, 299] on button "Mover para retirada disponível" at bounding box center [553, 295] width 134 height 24
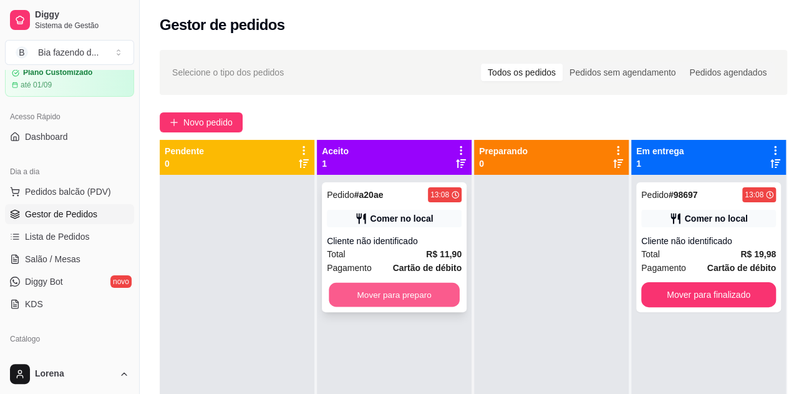
click at [451, 288] on button "Mover para preparo" at bounding box center [394, 295] width 131 height 24
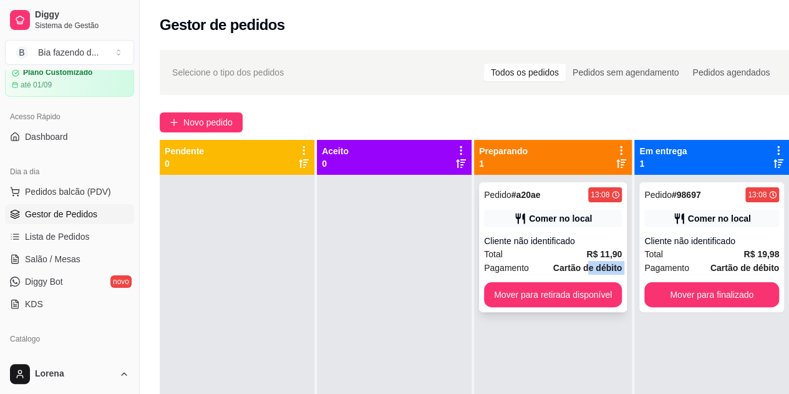
drag, startPoint x: 588, startPoint y: 272, endPoint x: 584, endPoint y: 282, distance: 10.7
click at [584, 282] on div "Pedido # a20ae 13:08 Comer no local Cliente não identificado Total R$ 11,90 Pag…" at bounding box center [553, 247] width 148 height 130
click at [595, 299] on button "Mover para retirada disponível" at bounding box center [553, 294] width 138 height 25
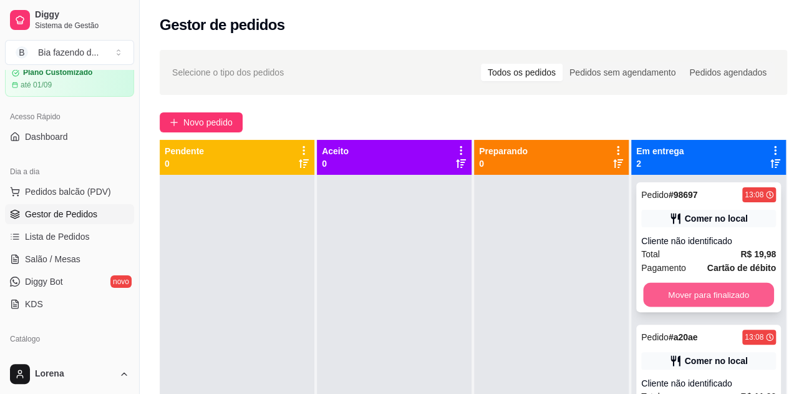
click at [686, 293] on button "Mover para finalizado" at bounding box center [708, 295] width 131 height 24
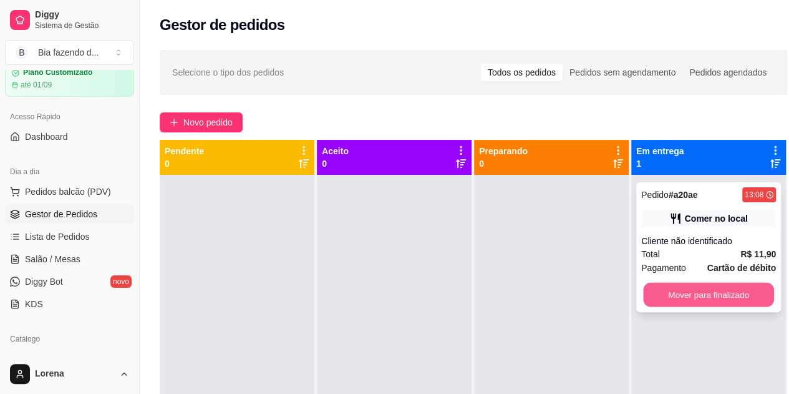
click at [684, 302] on button "Mover para finalizado" at bounding box center [708, 295] width 131 height 24
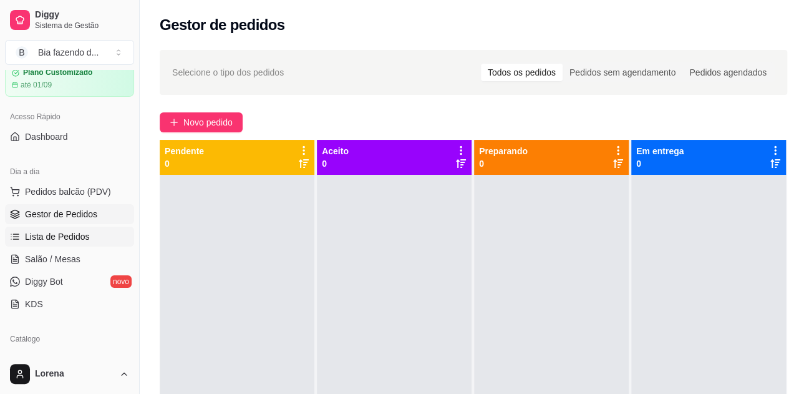
click at [112, 241] on link "Lista de Pedidos" at bounding box center [69, 236] width 129 height 20
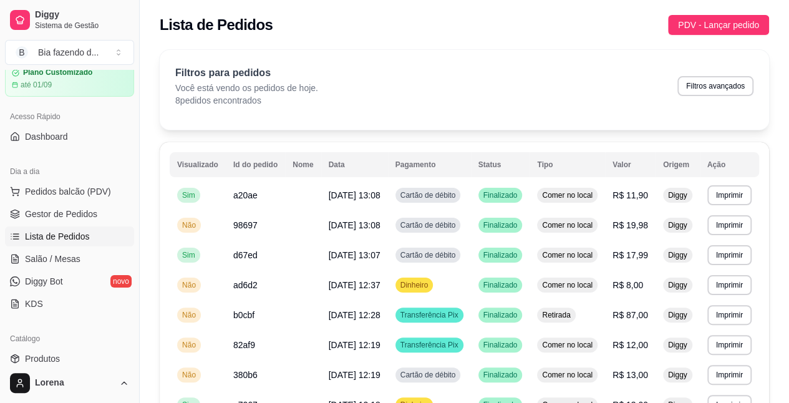
click at [108, 223] on ul "Pedidos balcão (PDV) Gestor de Pedidos Lista de Pedidos Salão / Mesas Diggy Bot…" at bounding box center [69, 248] width 129 height 132
click at [52, 352] on span "Produtos" at bounding box center [42, 358] width 35 height 12
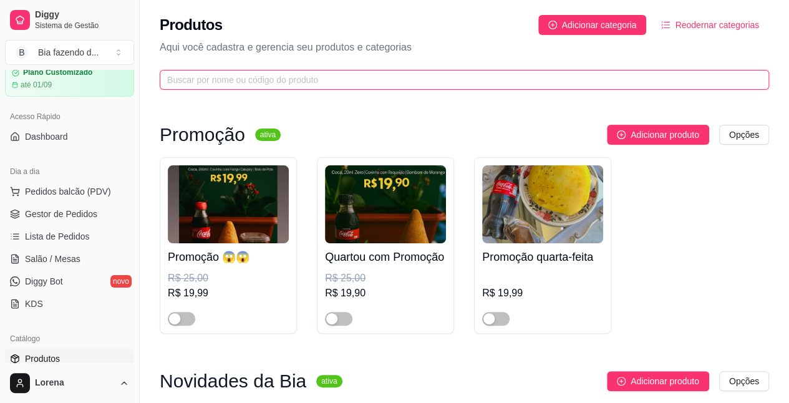
click at [243, 85] on input "text" at bounding box center [459, 80] width 585 height 14
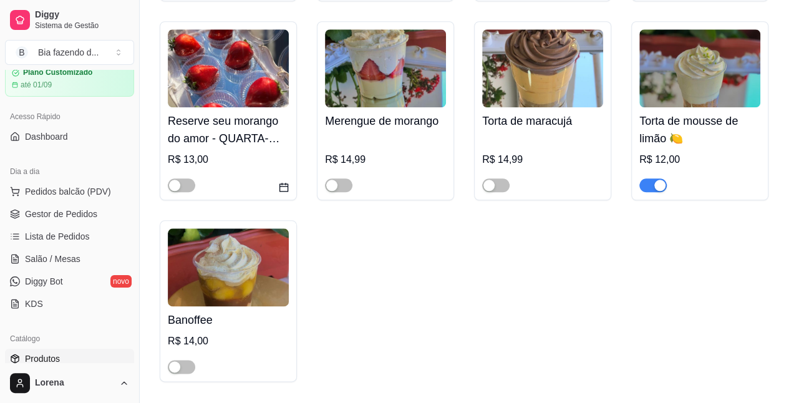
scroll to position [561, 0]
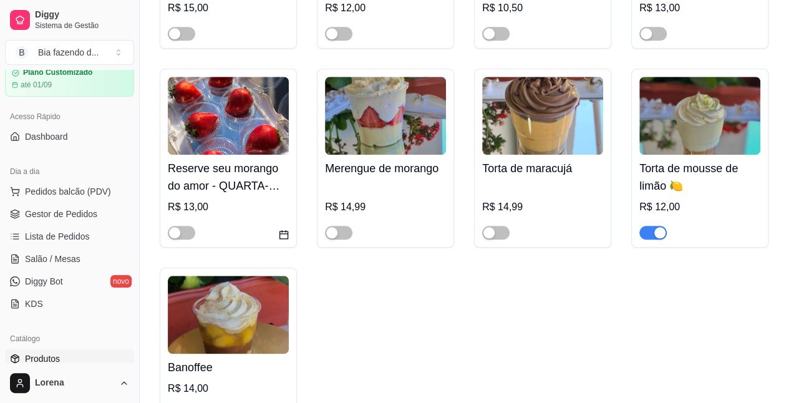
click at [659, 238] on div "button" at bounding box center [659, 232] width 11 height 11
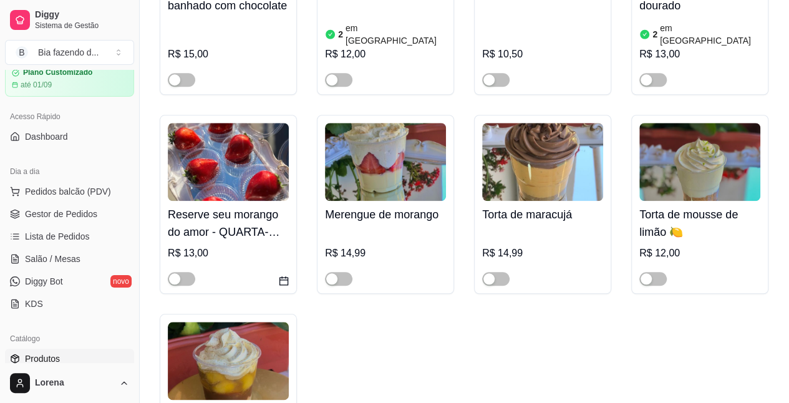
scroll to position [499, 0]
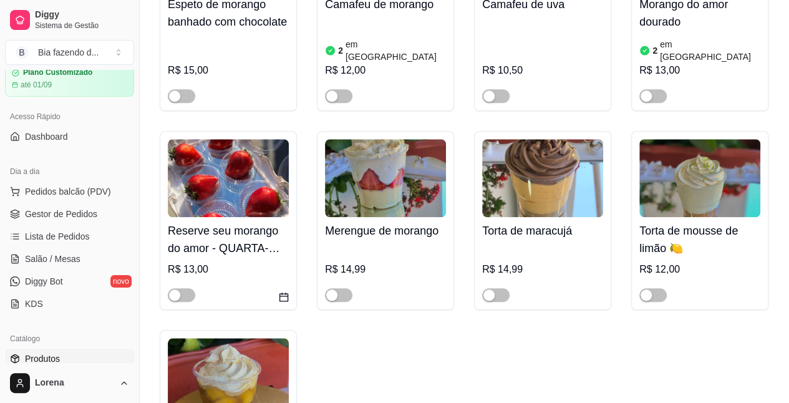
click at [247, 253] on h4 "Reserve seu morango do amor - QUARTA-FEIRA" at bounding box center [228, 239] width 121 height 35
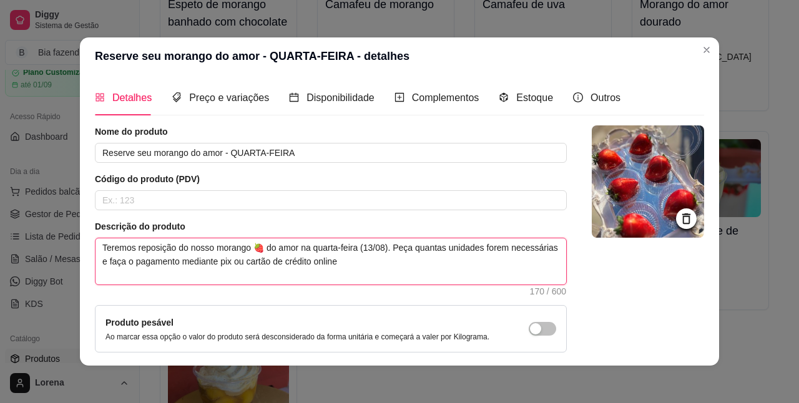
click at [368, 243] on textarea "Teremos reposição do nosso morango 🍓 do amor na quarta-feira (13/08). Peça quan…" at bounding box center [330, 261] width 470 height 46
type textarea "Teremos reposição do nosso morango 🍓 do amor na quarta-feira (1/08). Peça quant…"
type textarea "Teremos reposição do nosso morango 🍓 do amor na quarta-feira (/08). Peça quanta…"
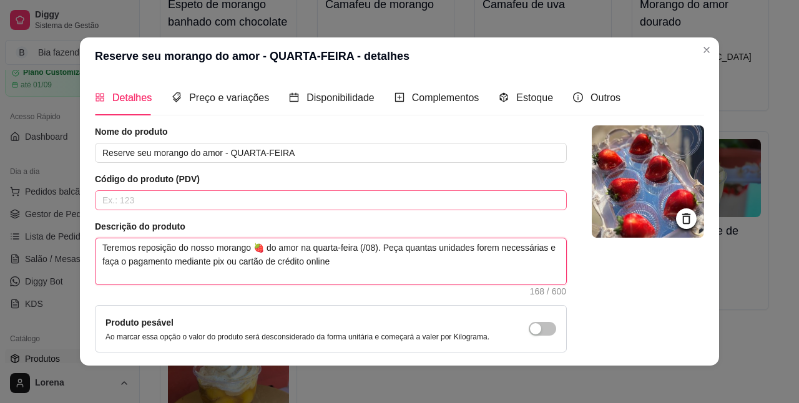
type textarea "Teremos reposição do nosso morango 🍓 do amor na quarta-feira (2/08). Peça quant…"
type textarea "Teremos reposição do nosso morango 🍓 do amor na quarta-feira (27/08). Peça quan…"
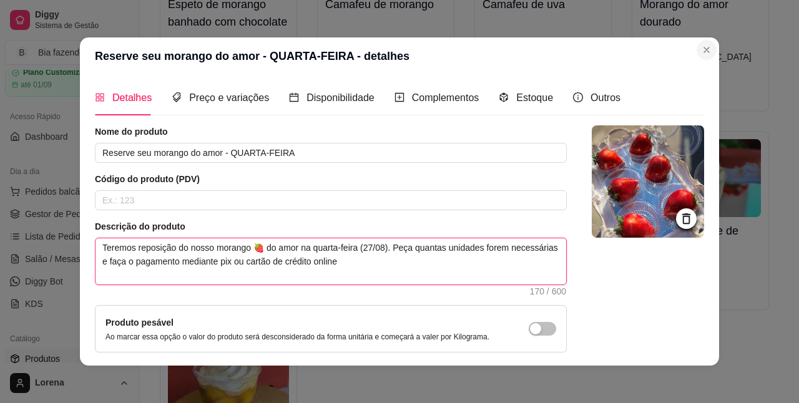
type textarea "Teremos reposição do nosso morango 🍓 do amor na quarta-feira (27/08). Peça quan…"
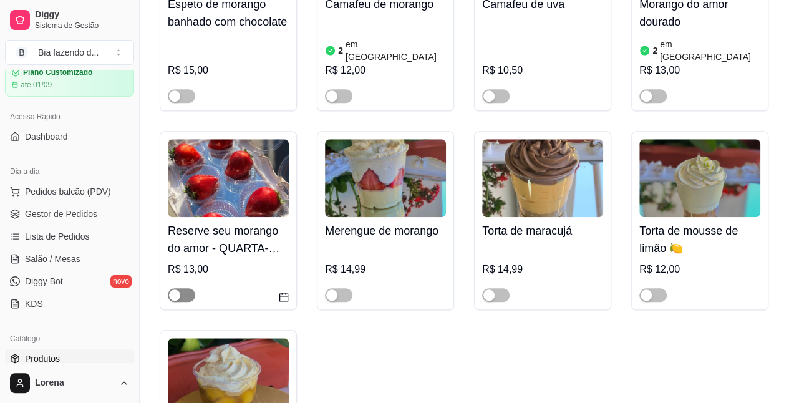
click at [182, 302] on span "button" at bounding box center [181, 295] width 27 height 14
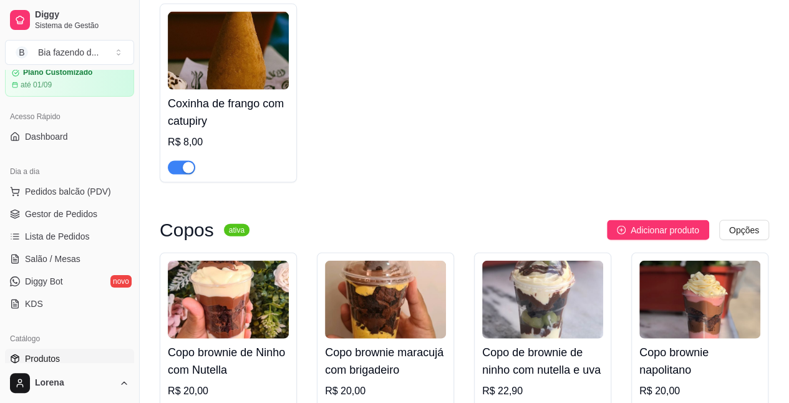
scroll to position [1185, 0]
